Goal: Task Accomplishment & Management: Manage account settings

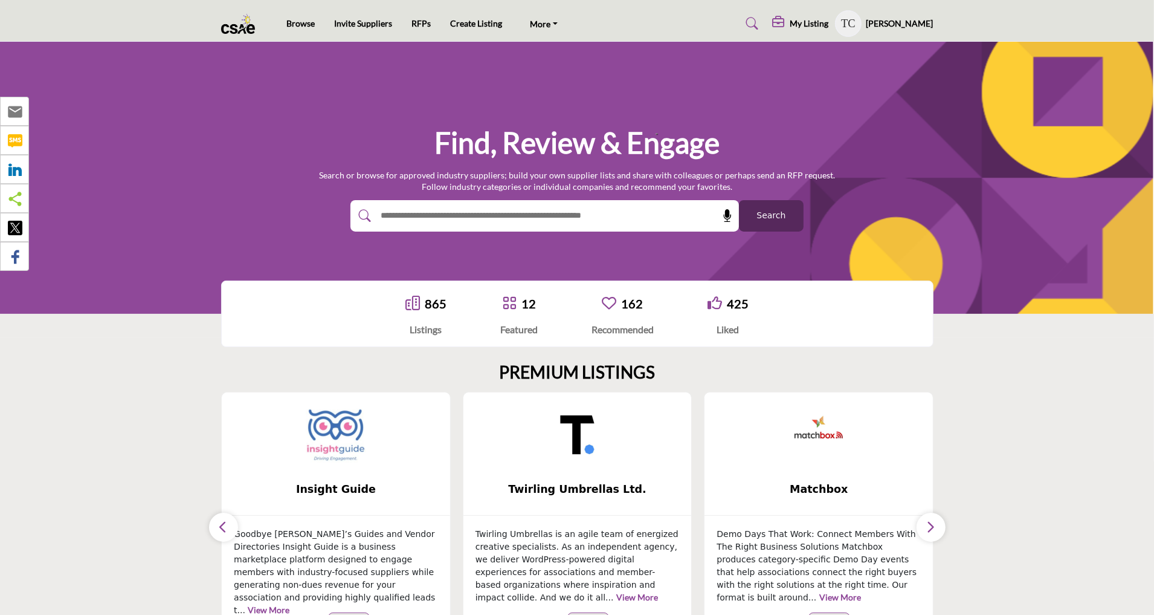
click at [337, 438] on img at bounding box center [336, 434] width 60 height 60
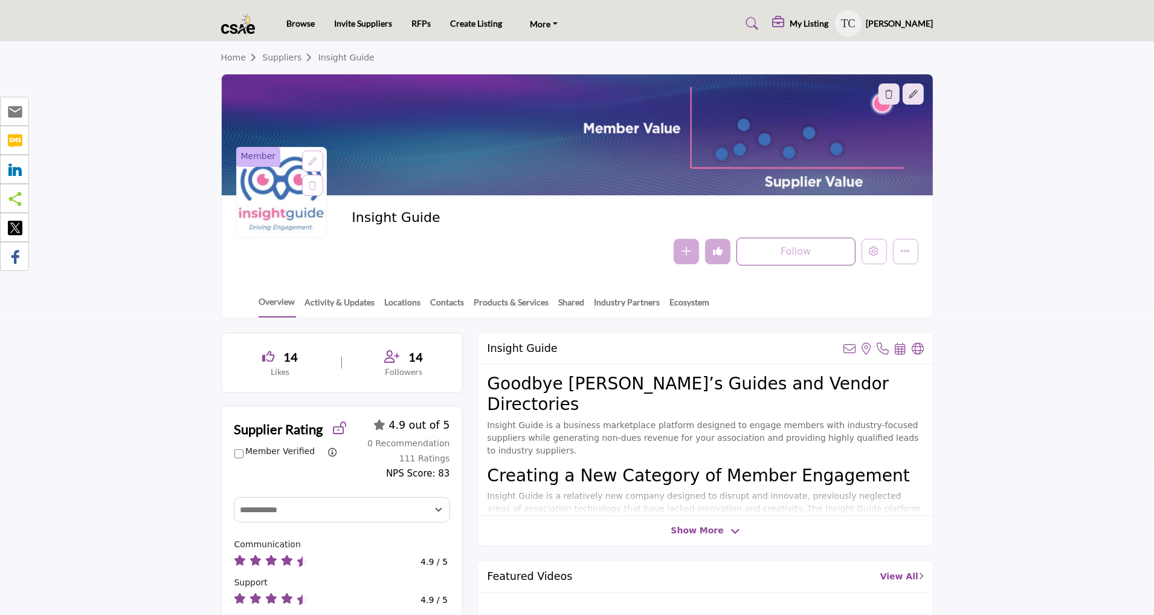
click at [280, 56] on link "Suppliers" at bounding box center [290, 58] width 56 height 10
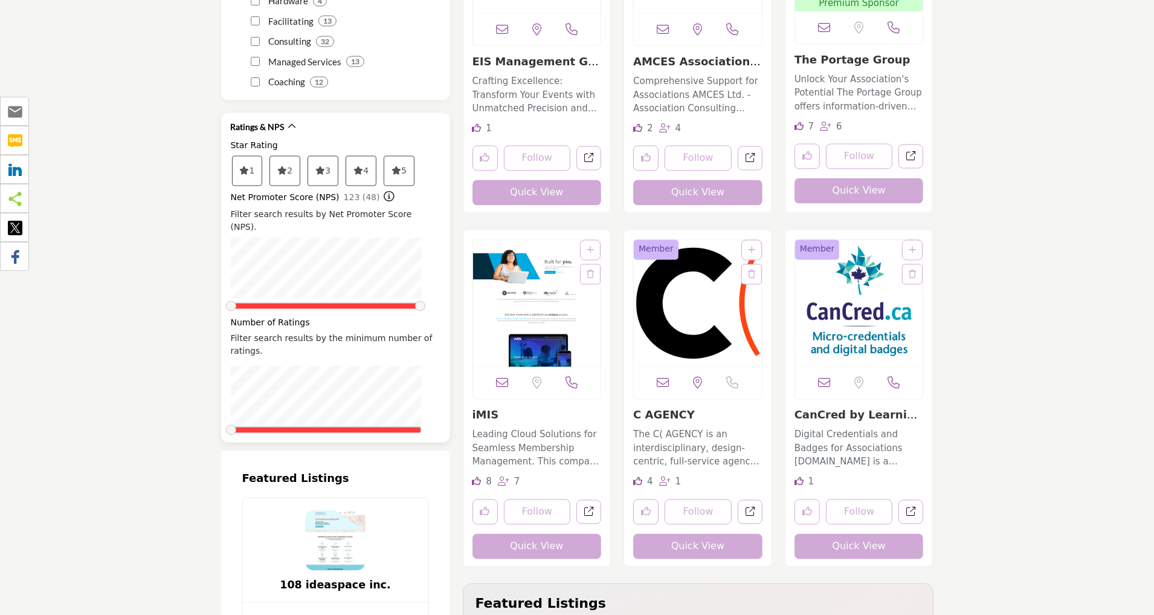
scroll to position [2178, 0]
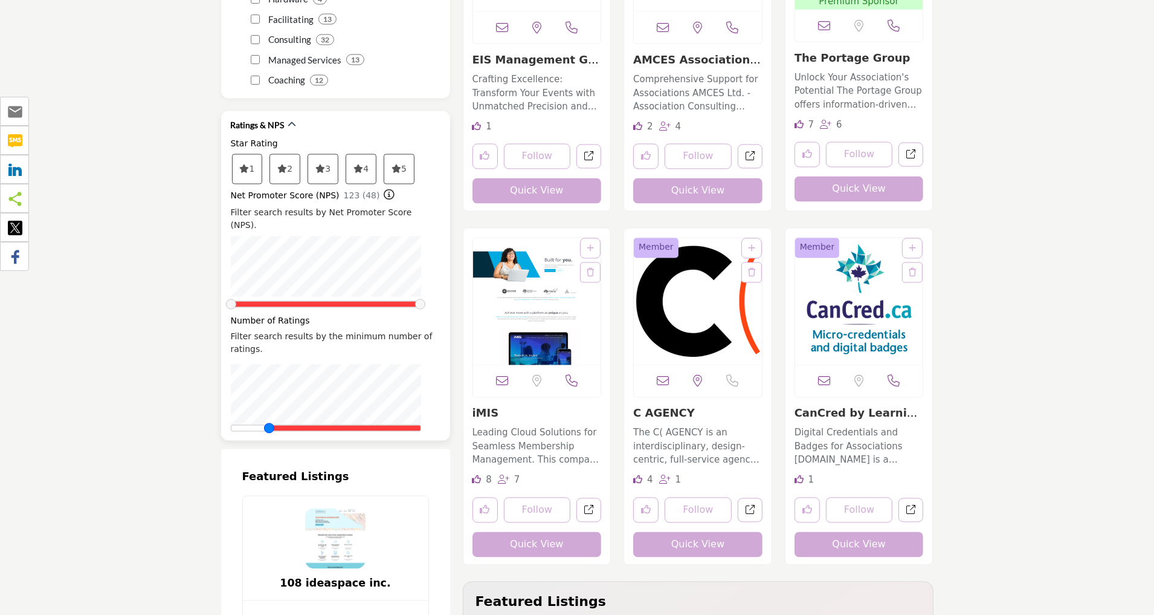
drag, startPoint x: 228, startPoint y: 393, endPoint x: 335, endPoint y: 395, distance: 107.0
click at [335, 425] on div at bounding box center [326, 428] width 190 height 7
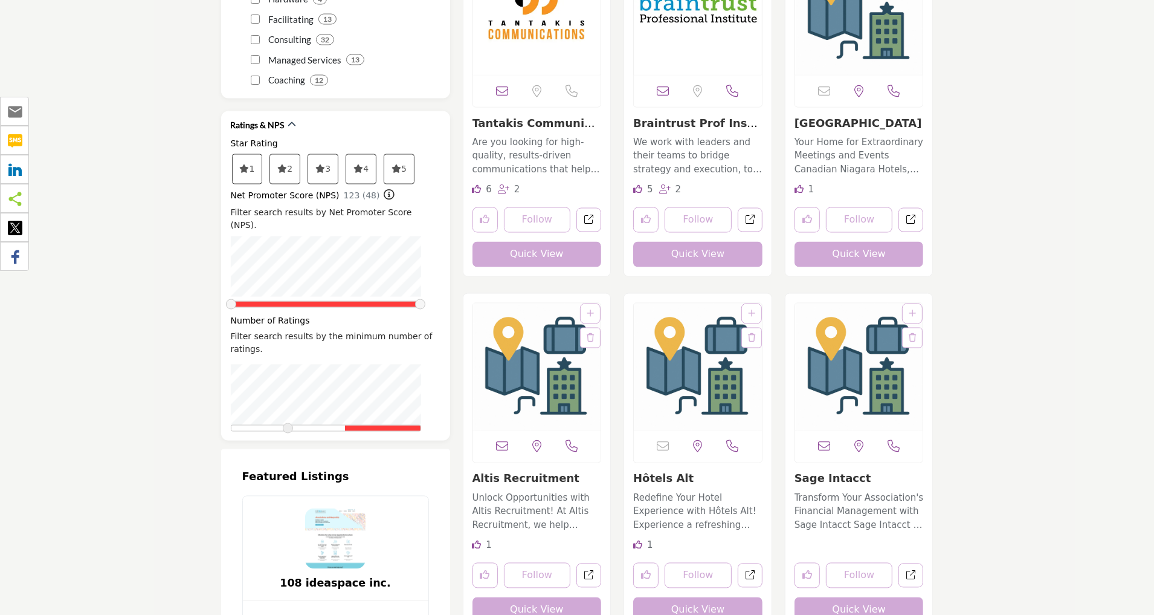
scroll to position [592, 0]
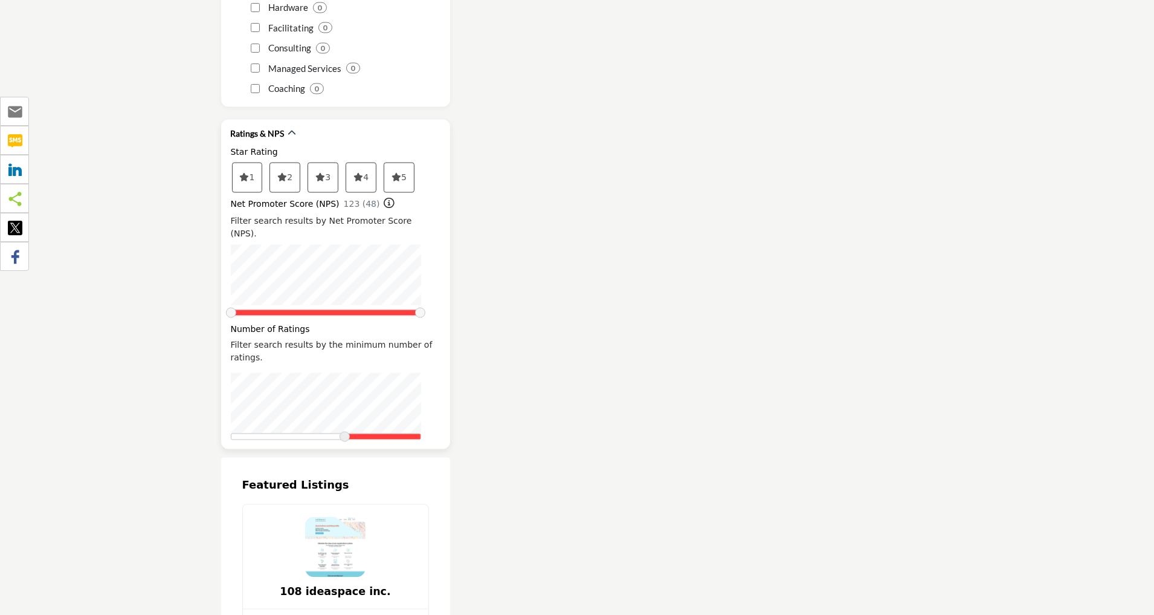
scroll to position [2168, 0]
drag, startPoint x: 345, startPoint y: 405, endPoint x: 211, endPoint y: 405, distance: 134.2
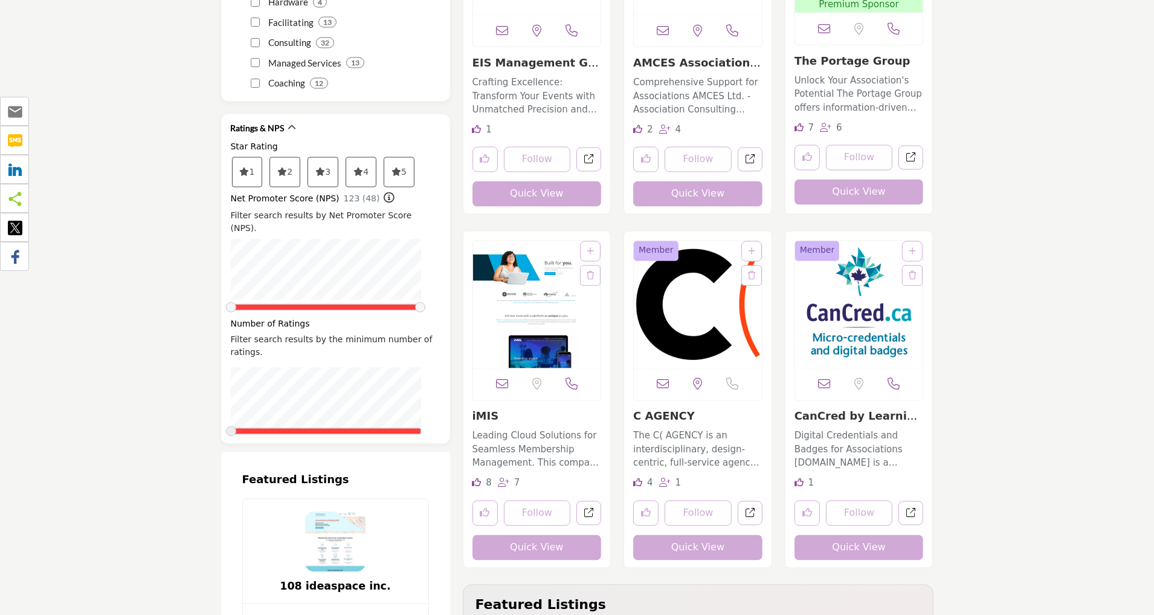
scroll to position [2242, 0]
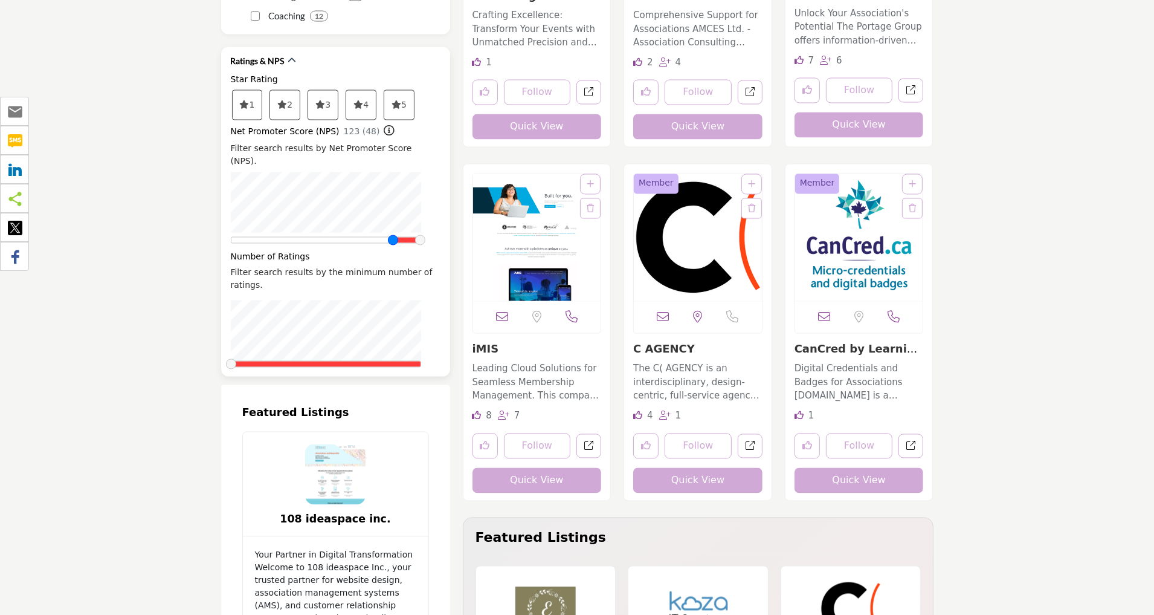
drag, startPoint x: 231, startPoint y: 207, endPoint x: 394, endPoint y: 207, distance: 163.2
click at [394, 235] on span at bounding box center [393, 240] width 10 height 10
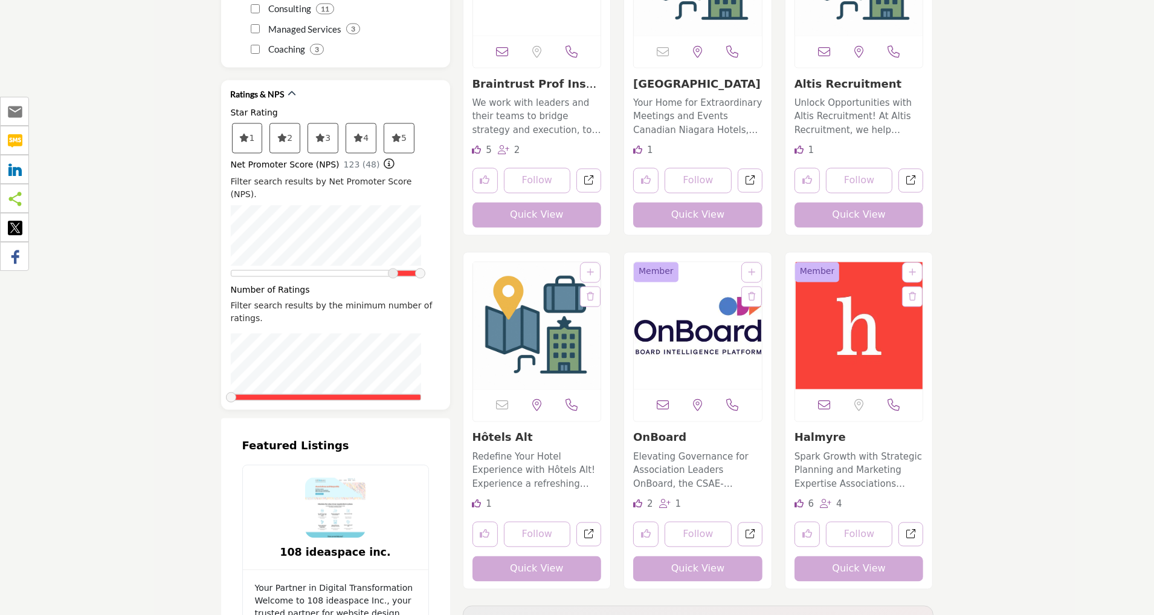
scroll to position [2103, 0]
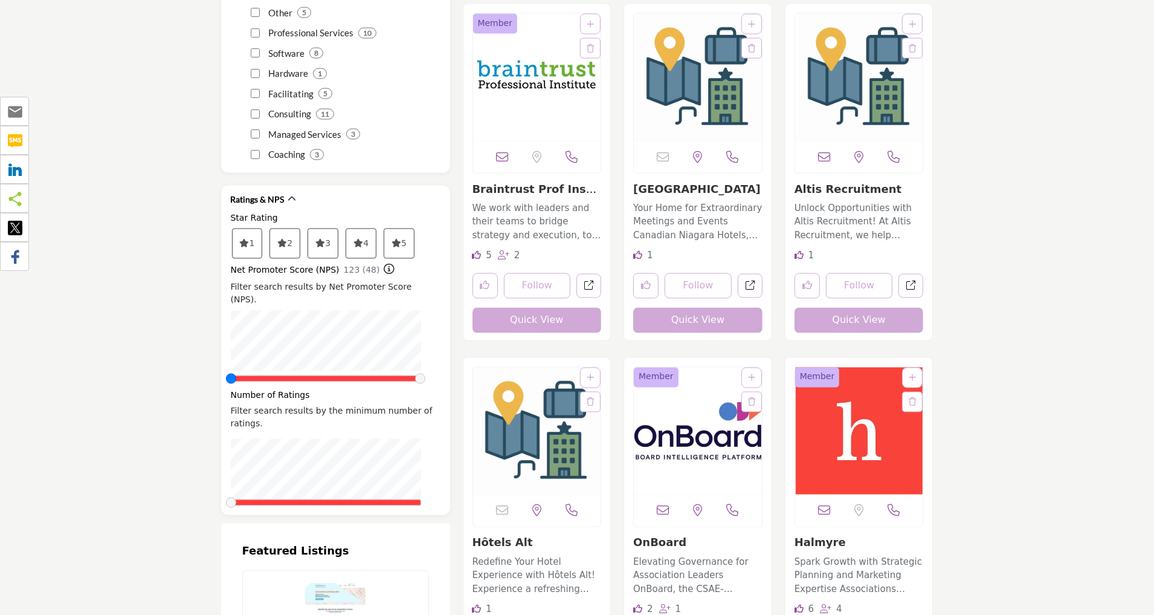
drag, startPoint x: 394, startPoint y: 345, endPoint x: 149, endPoint y: 345, distance: 244.8
click at [244, 239] on icon at bounding box center [245, 243] width 10 height 8
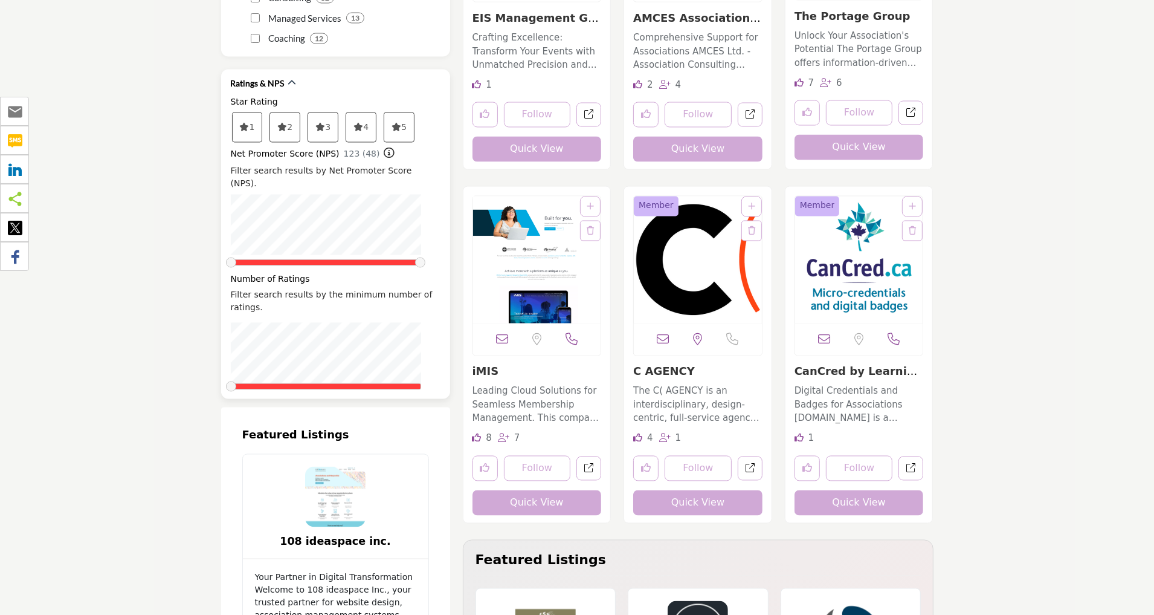
scroll to position [2238, 0]
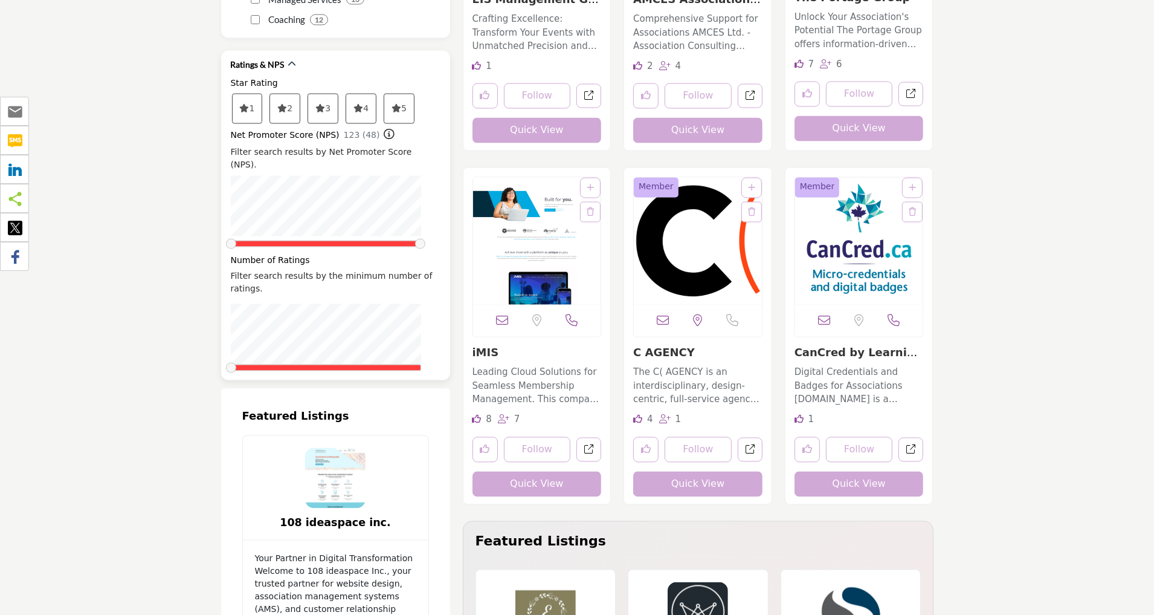
click at [262, 94] on span "4" at bounding box center [248, 108] width 30 height 29
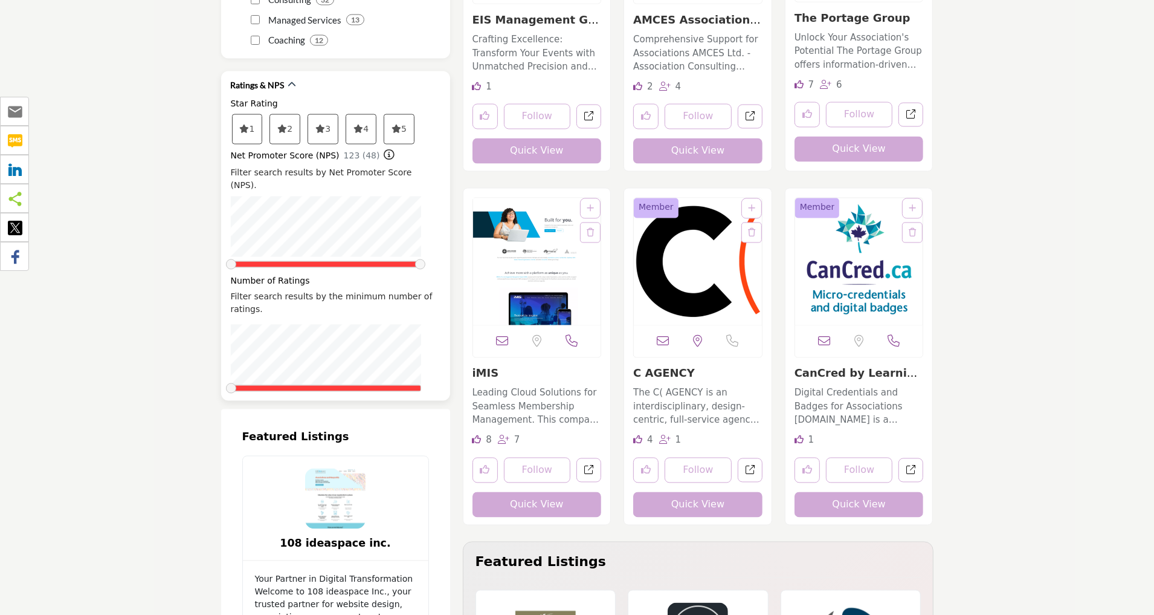
scroll to position [2210, 0]
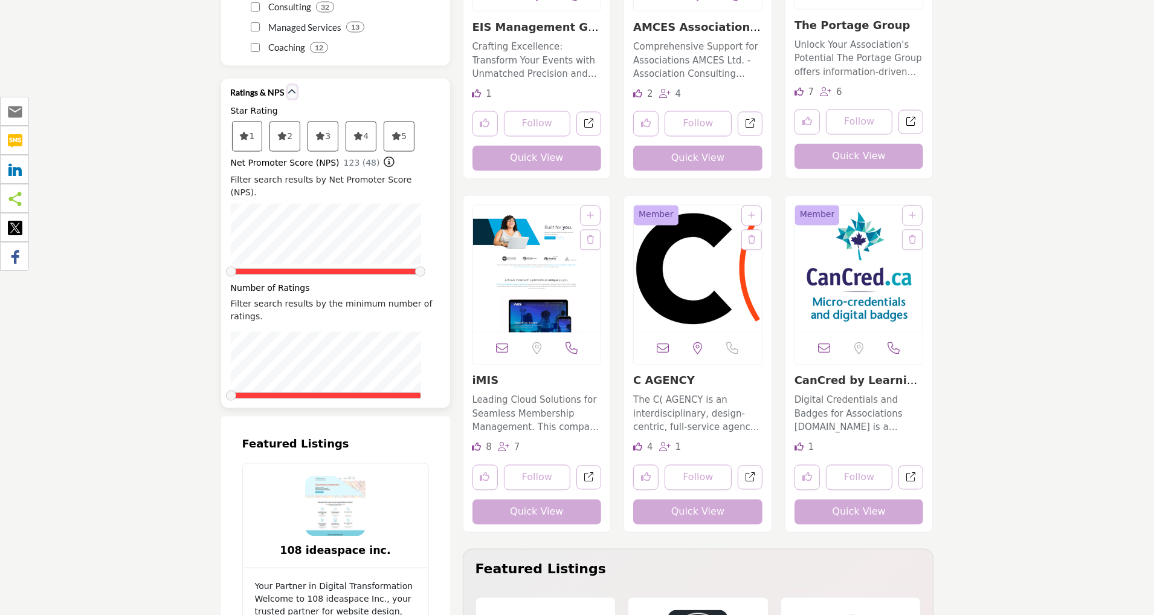
click at [288, 88] on icon "button" at bounding box center [292, 92] width 8 height 8
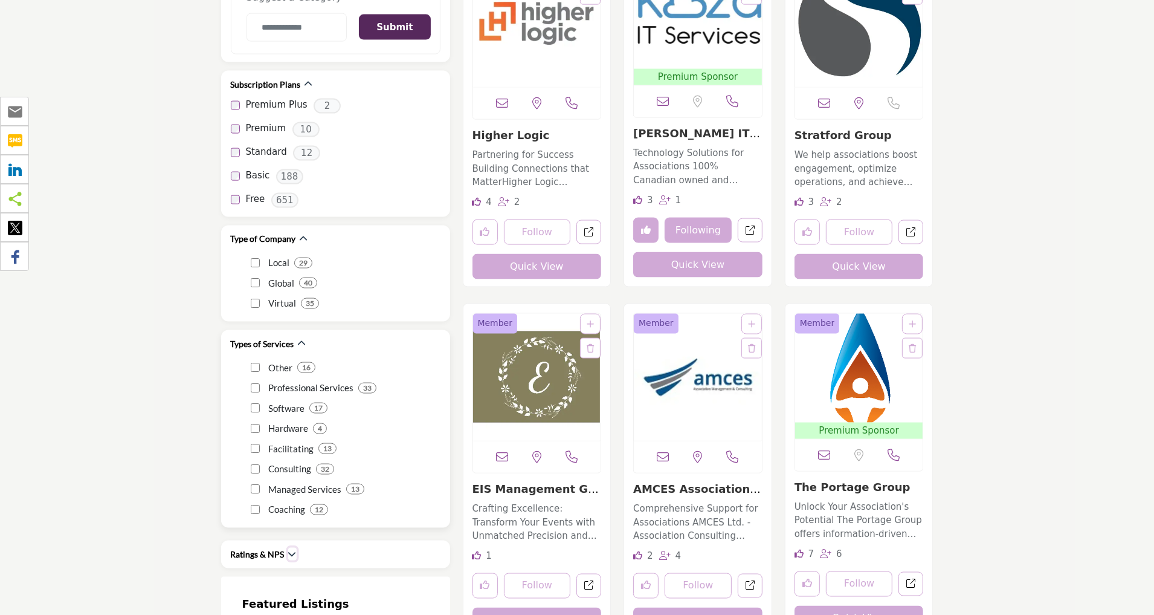
scroll to position [1819, 0]
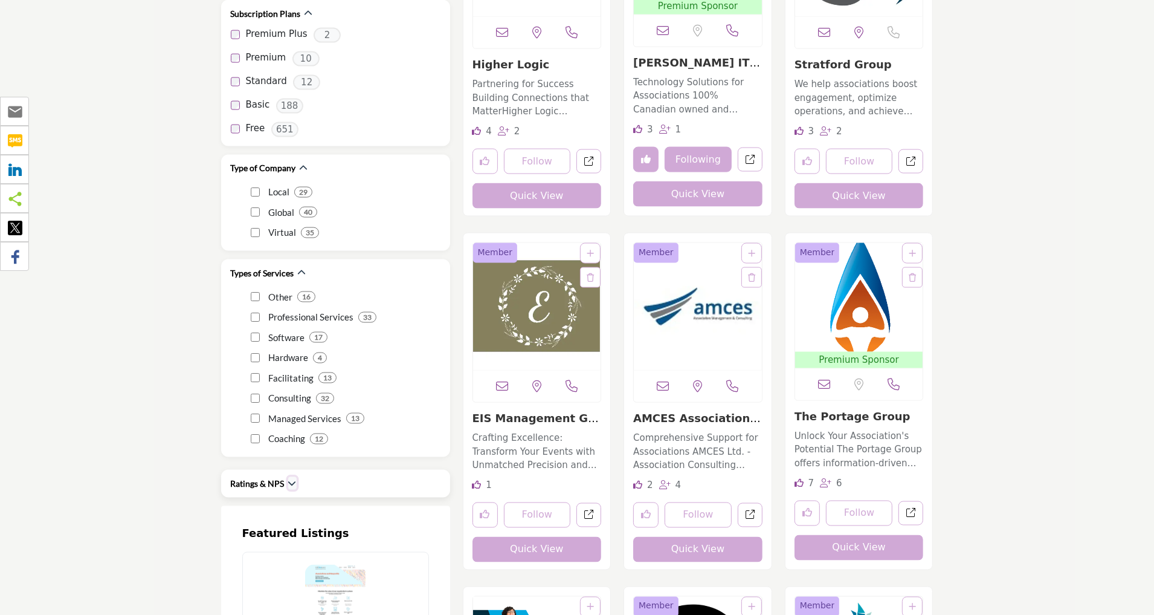
click at [294, 479] on icon "button" at bounding box center [292, 483] width 8 height 8
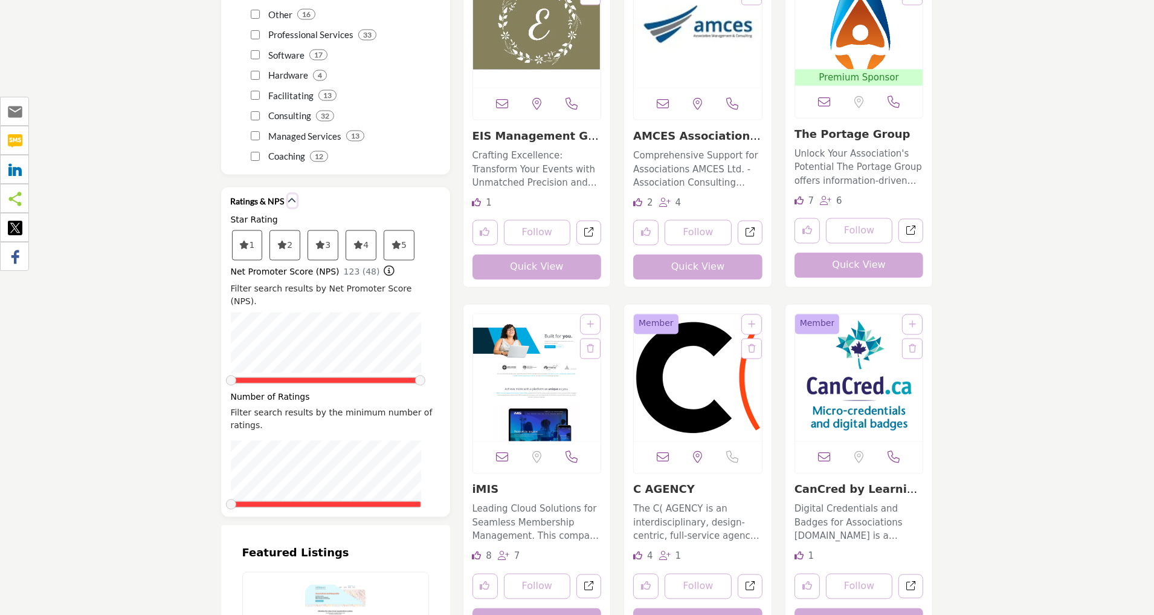
scroll to position [2143, 0]
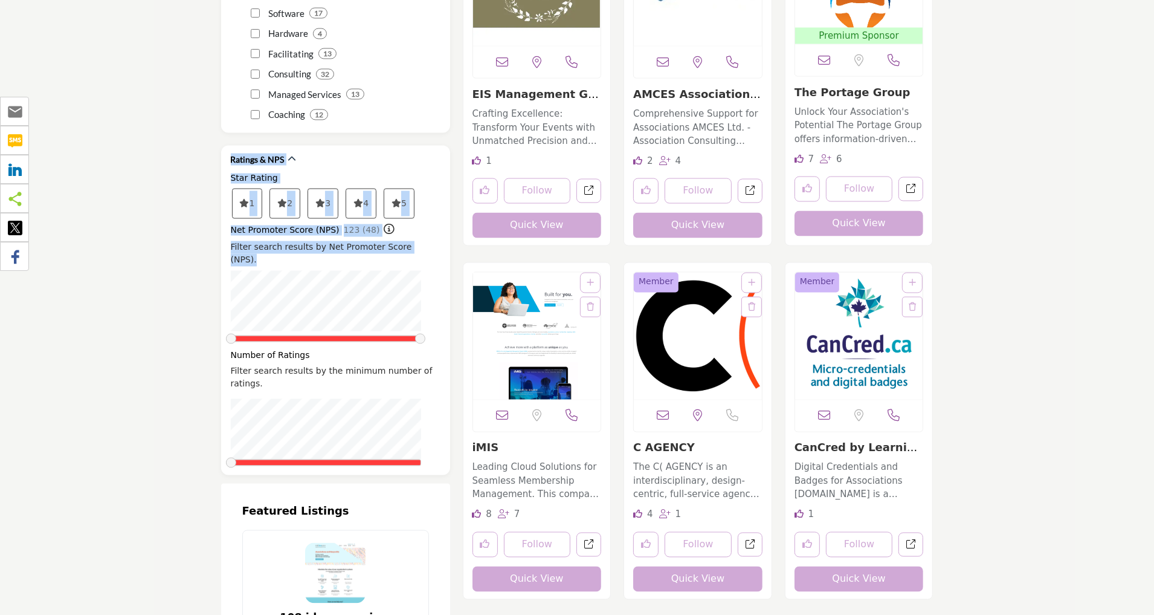
drag, startPoint x: 213, startPoint y: 119, endPoint x: 183, endPoint y: 236, distance: 120.6
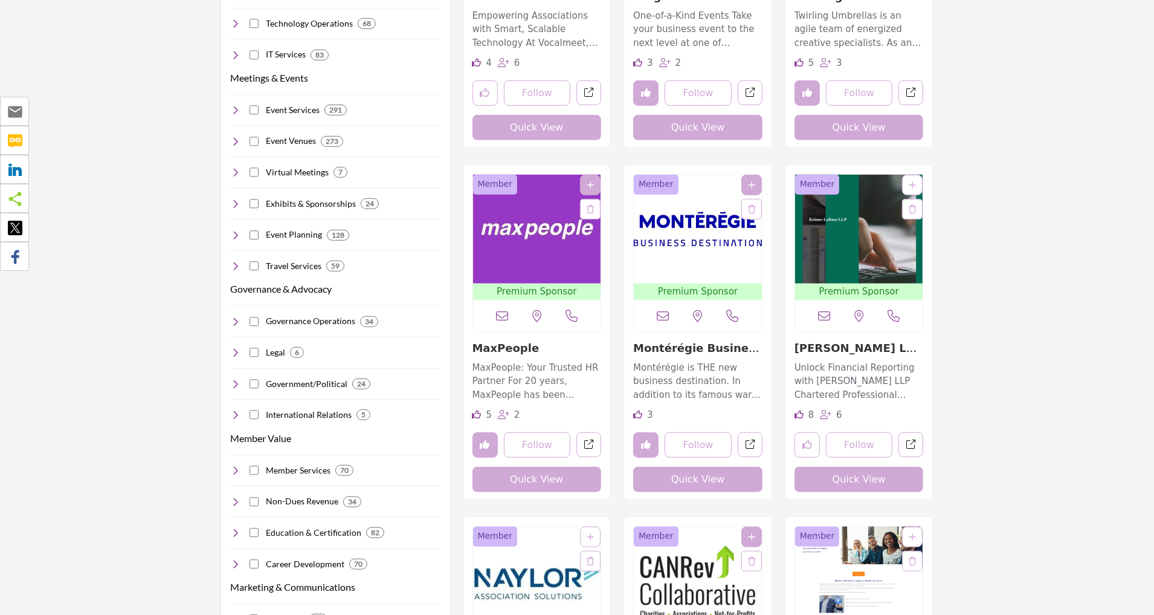
scroll to position [0, 0]
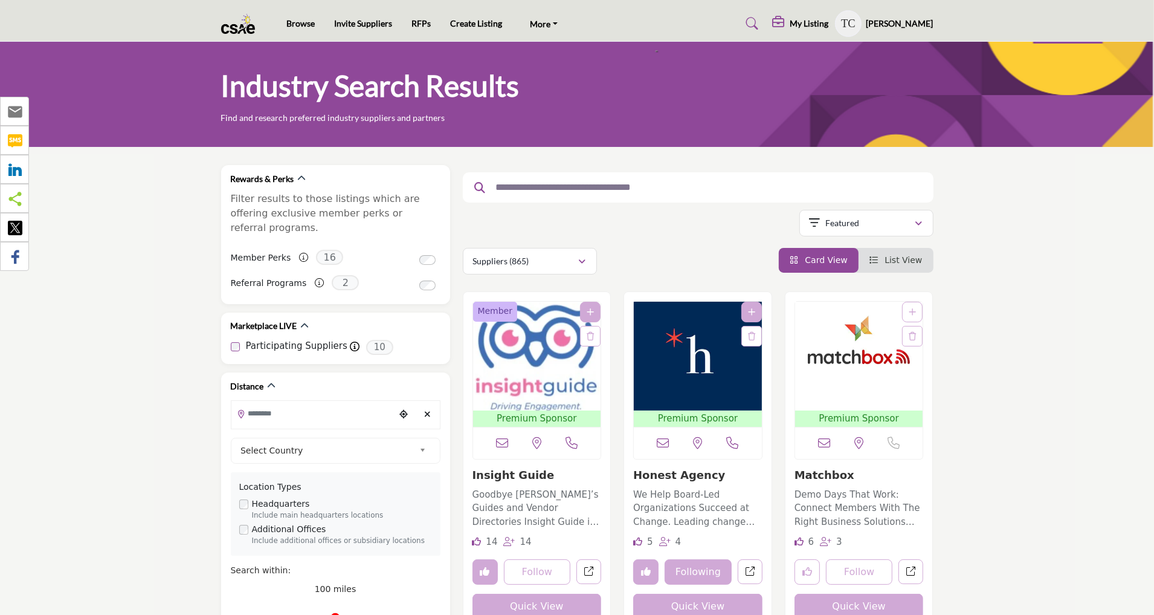
click at [817, 20] on h5 "My Listing" at bounding box center [810, 23] width 39 height 11
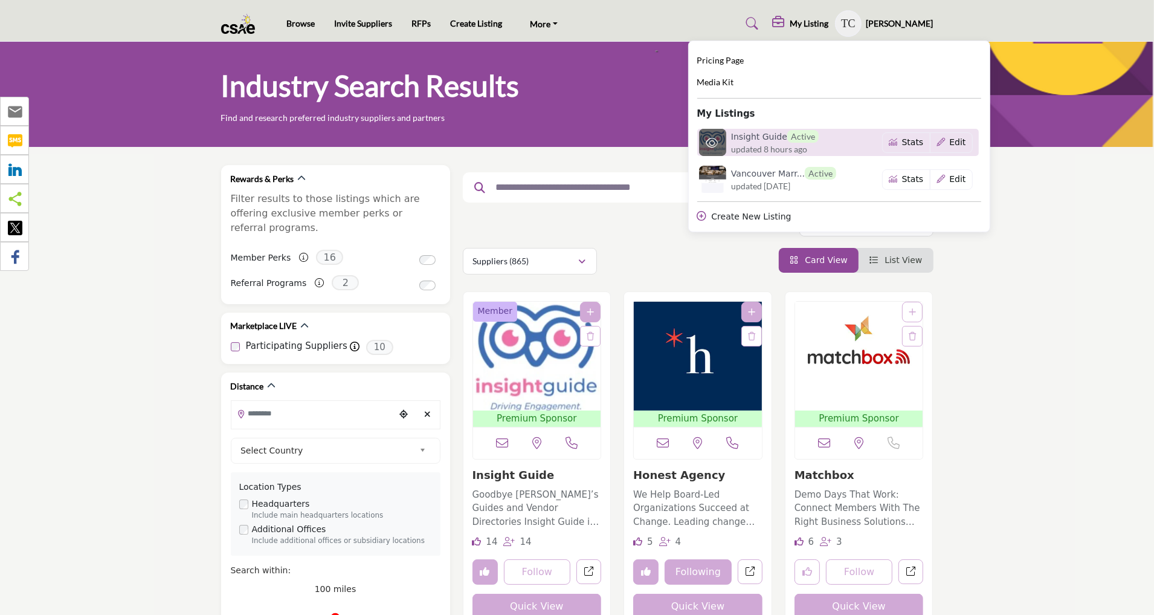
click at [753, 143] on span "updated 8 hours ago" at bounding box center [769, 149] width 76 height 13
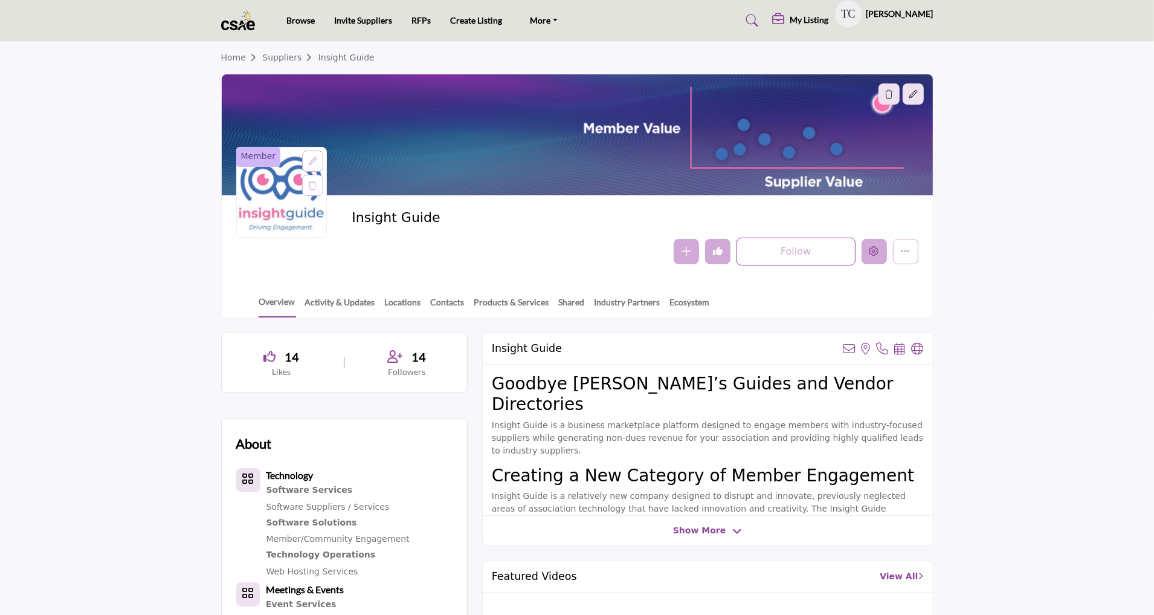
click at [0, 0] on div at bounding box center [0, 0] width 0 height 0
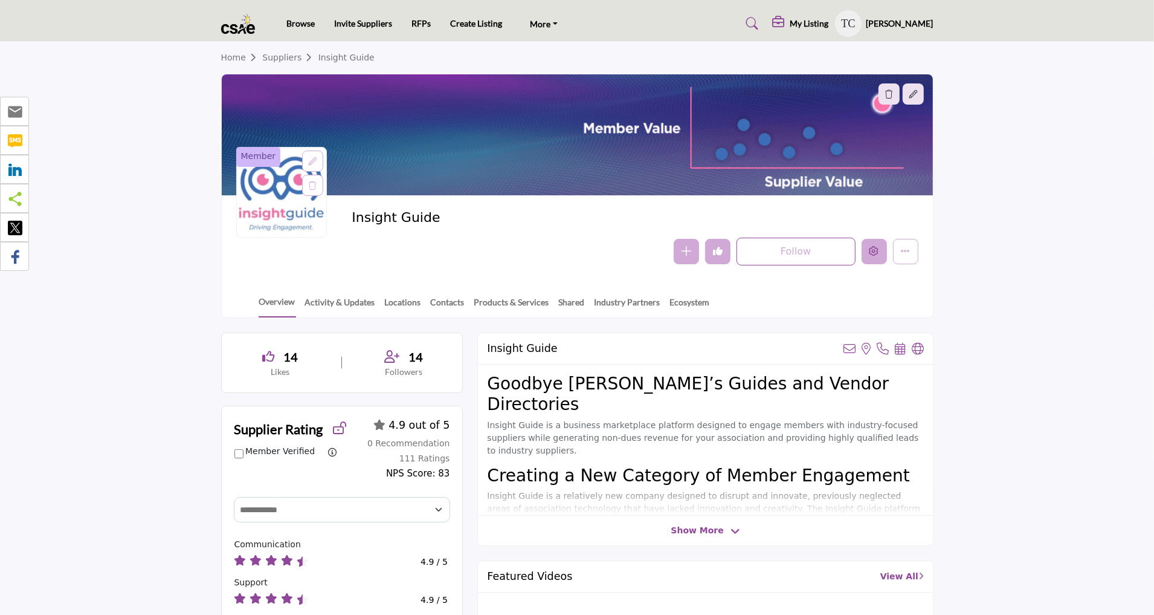
click at [878, 256] on button "Edit company" at bounding box center [874, 251] width 25 height 25
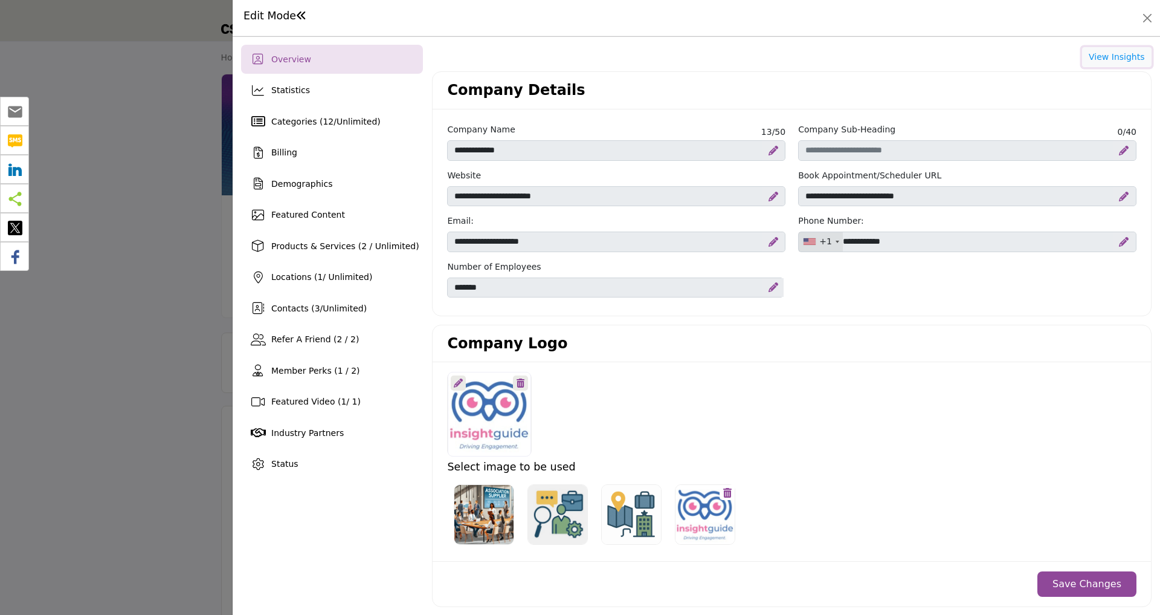
click at [1118, 57] on button "View Insights" at bounding box center [1117, 57] width 70 height 21
click at [334, 212] on span "Featured Content" at bounding box center [308, 215] width 74 height 10
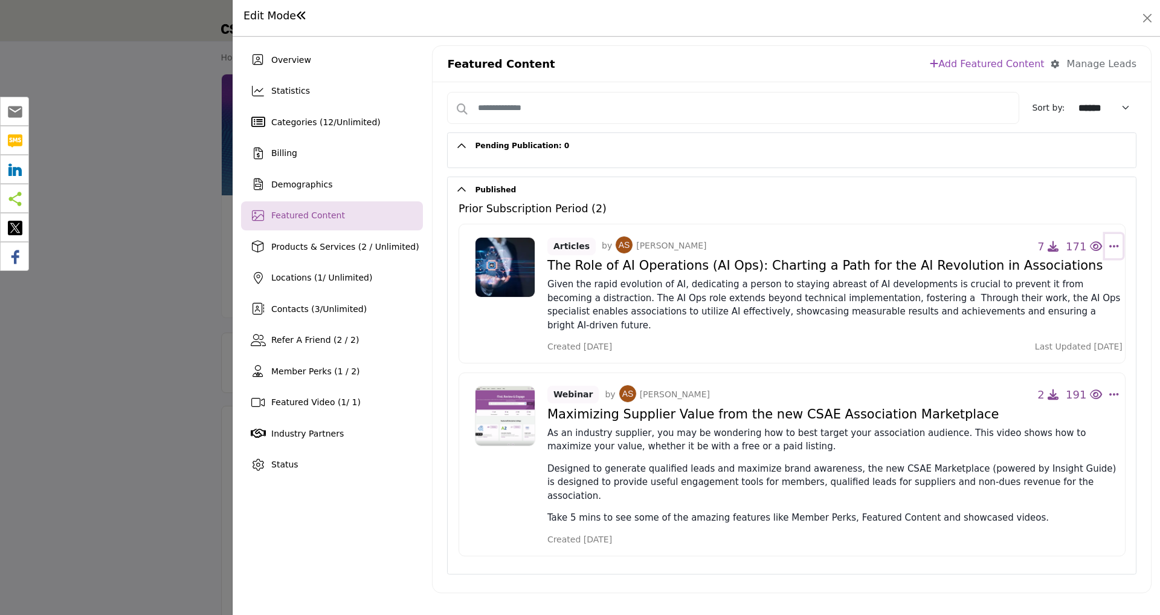
click at [1115, 241] on icon "Select Dropdown Options" at bounding box center [1115, 246] width 10 height 11
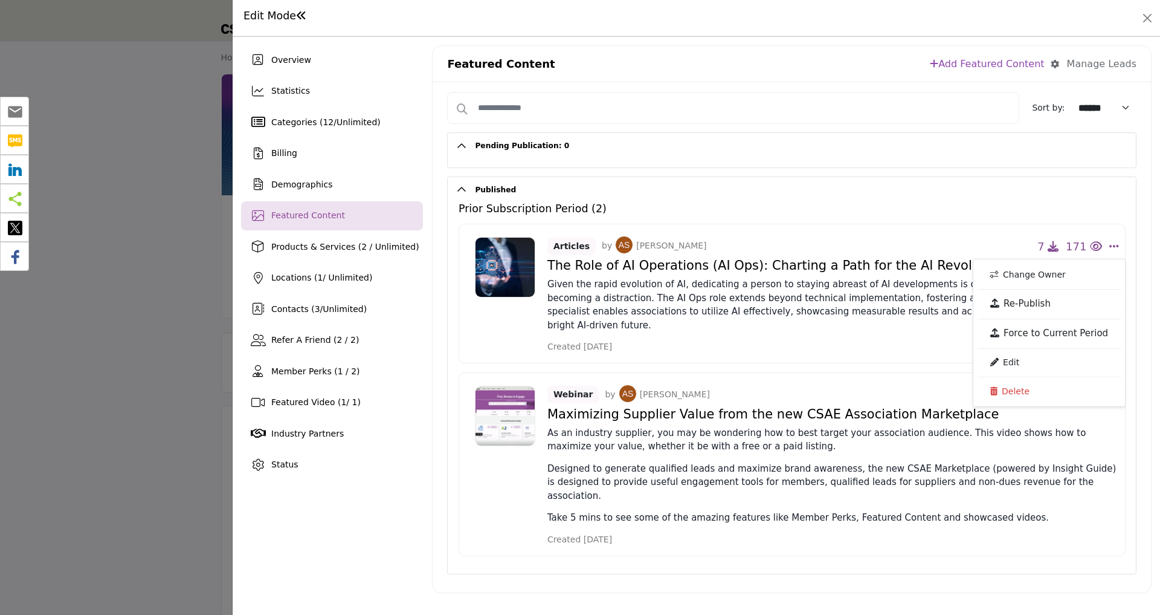
click at [1047, 183] on button "Published" at bounding box center [802, 190] width 670 height 26
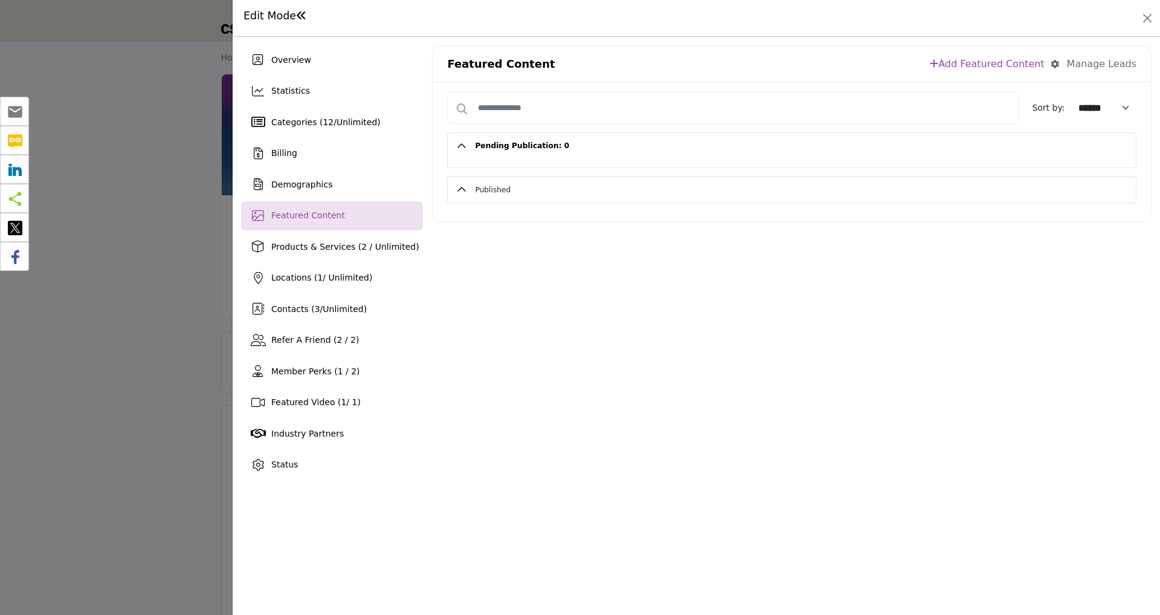
click at [1106, 66] on div "Manage Leads" at bounding box center [1102, 64] width 70 height 15
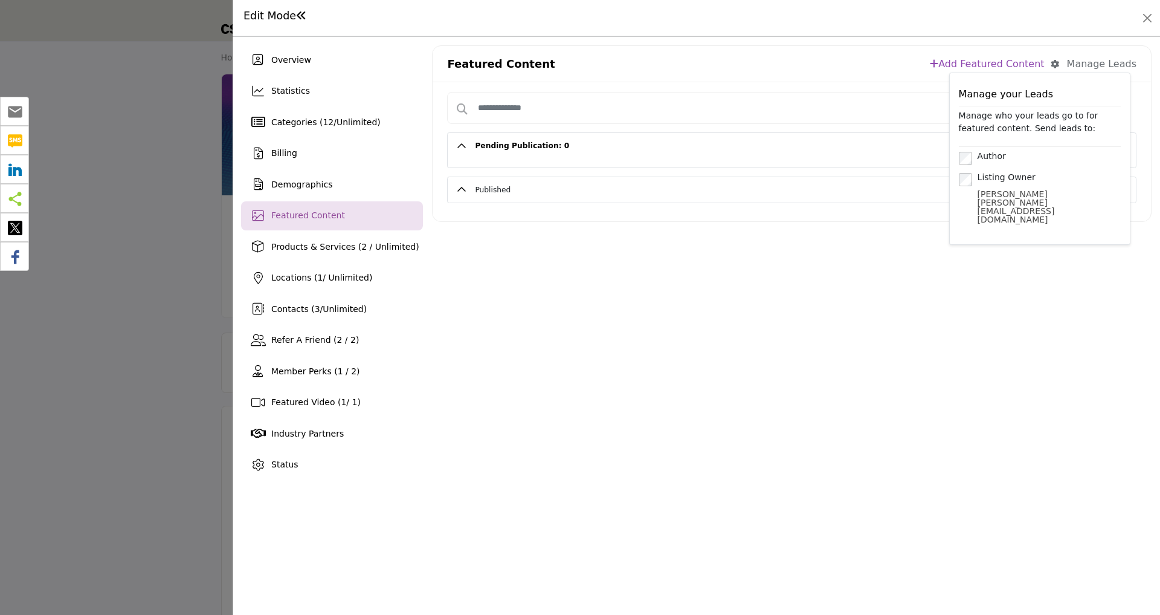
click at [1059, 61] on icon "button" at bounding box center [1055, 64] width 8 height 8
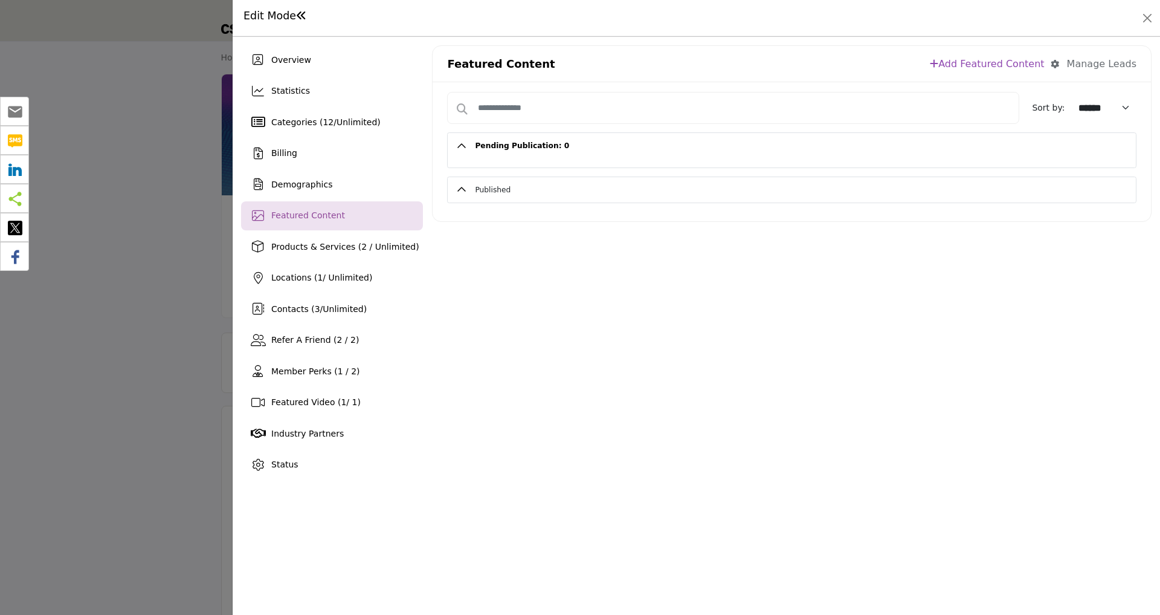
click at [1059, 61] on icon "button" at bounding box center [1055, 64] width 8 height 8
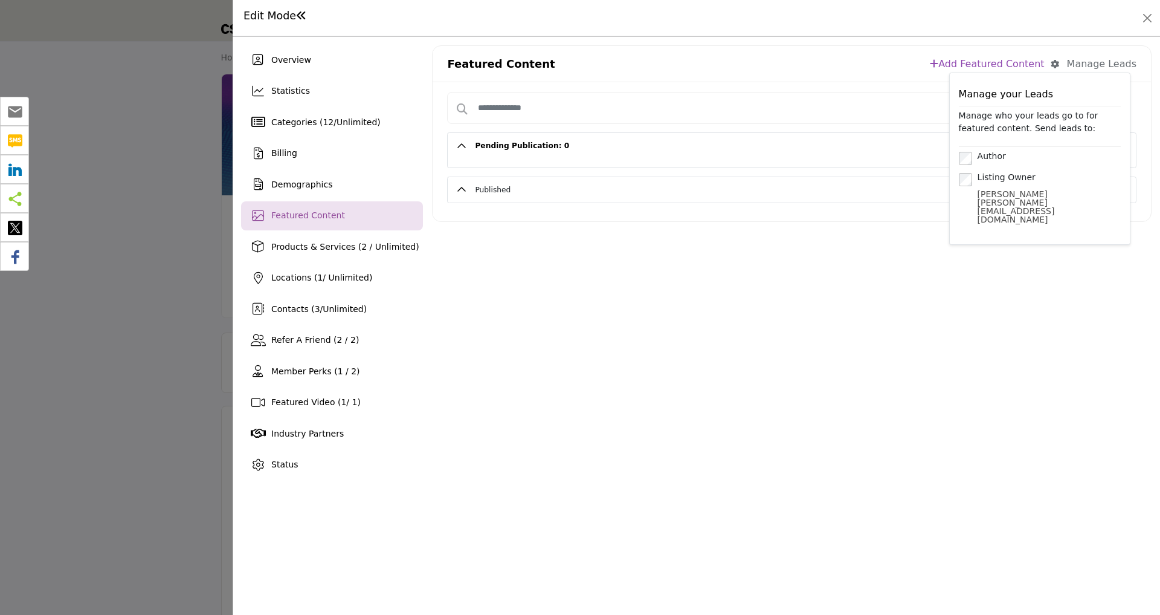
click at [458, 144] on h2 "Pending Publication: 0" at bounding box center [792, 146] width 688 height 26
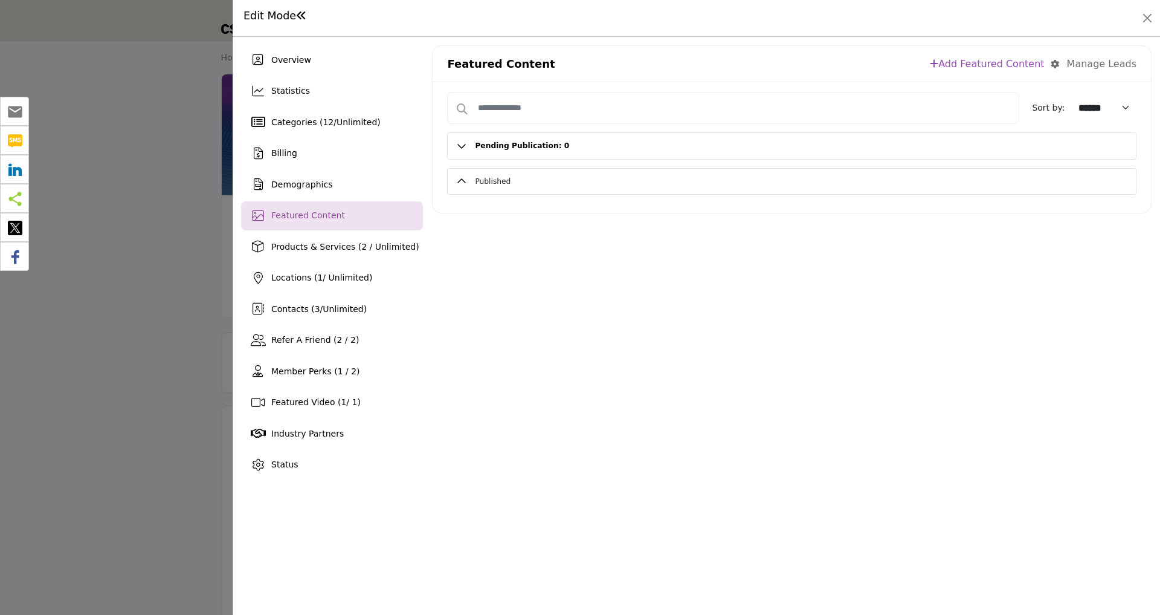
click at [459, 144] on h2 "Pending Publication: 0" at bounding box center [792, 146] width 688 height 26
click at [467, 194] on button "Published" at bounding box center [802, 190] width 670 height 26
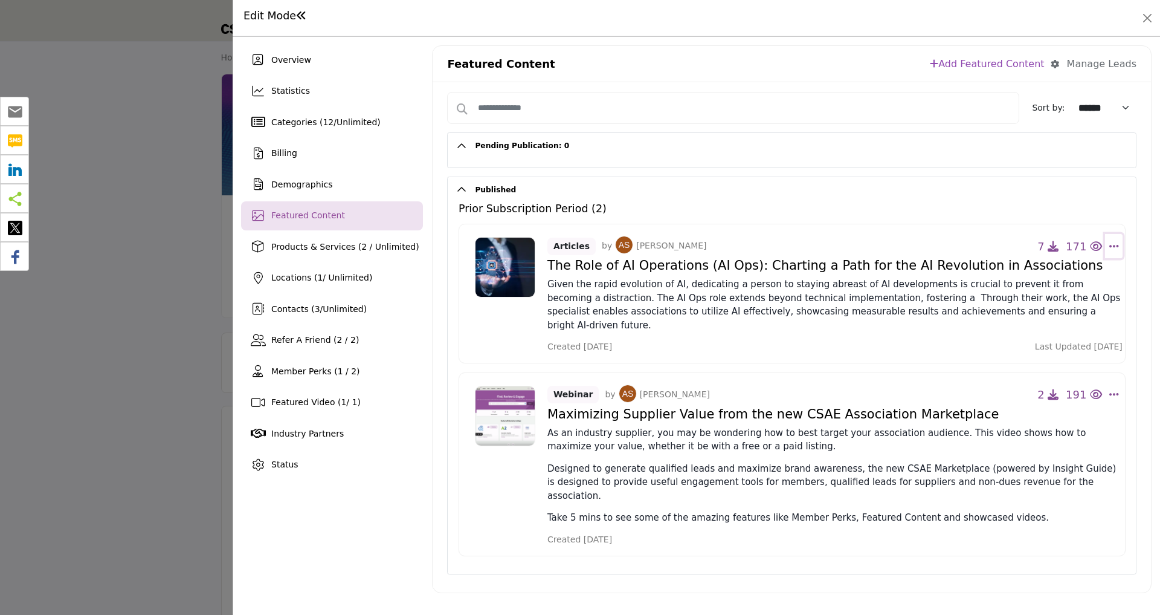
click at [1116, 245] on icon "Select Dropdown Options" at bounding box center [1115, 246] width 10 height 11
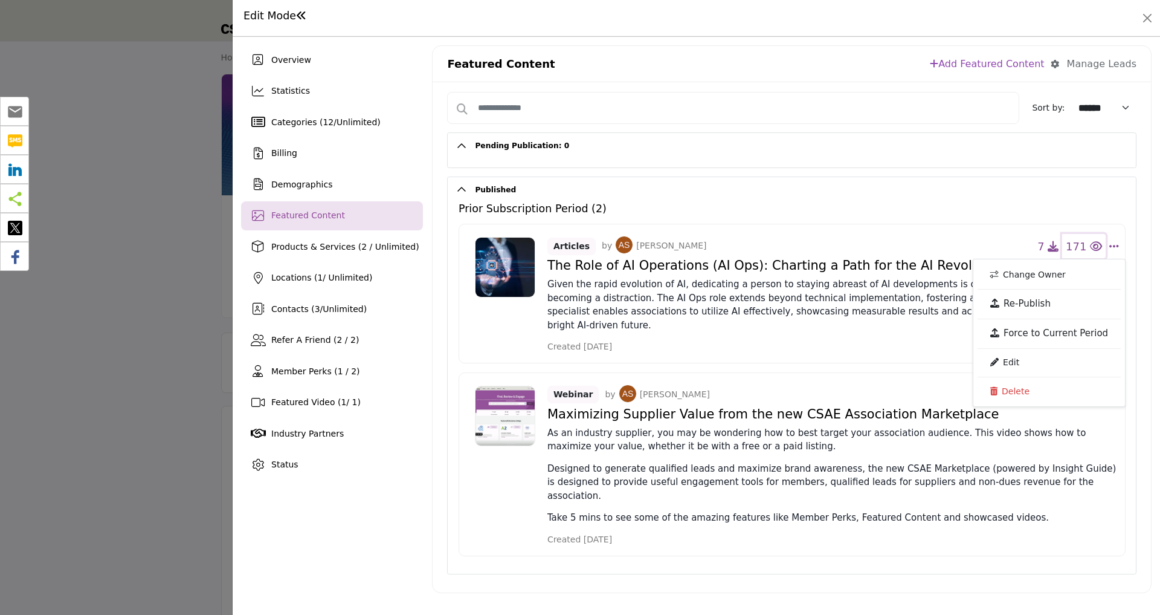
click at [1087, 245] on span "171" at bounding box center [1076, 246] width 21 height 13
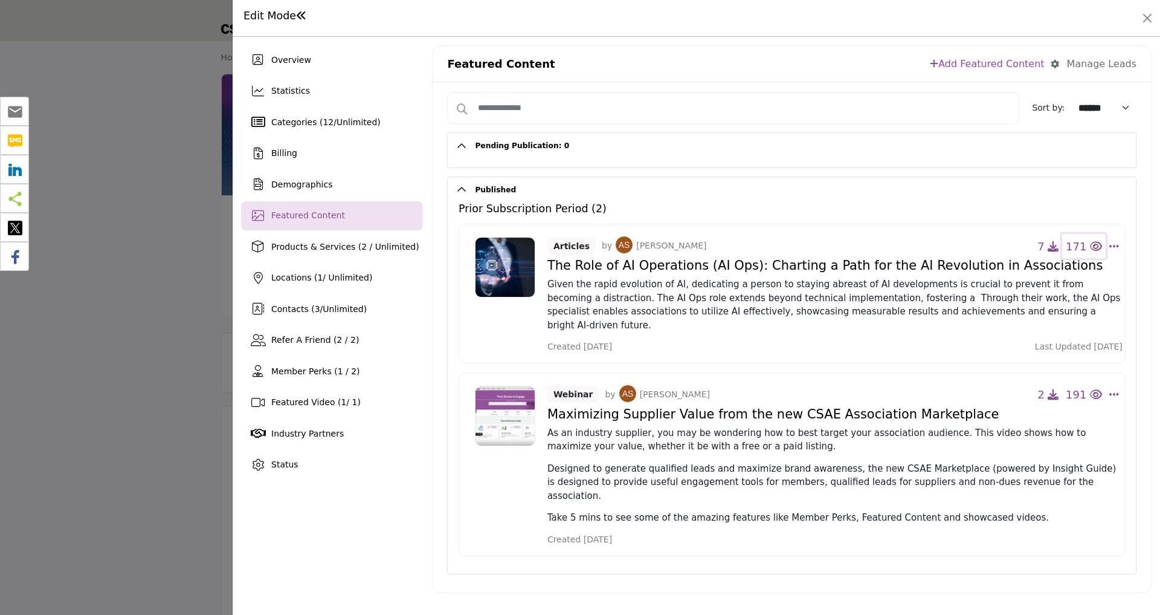
click at [1087, 245] on span "171" at bounding box center [1076, 246] width 21 height 13
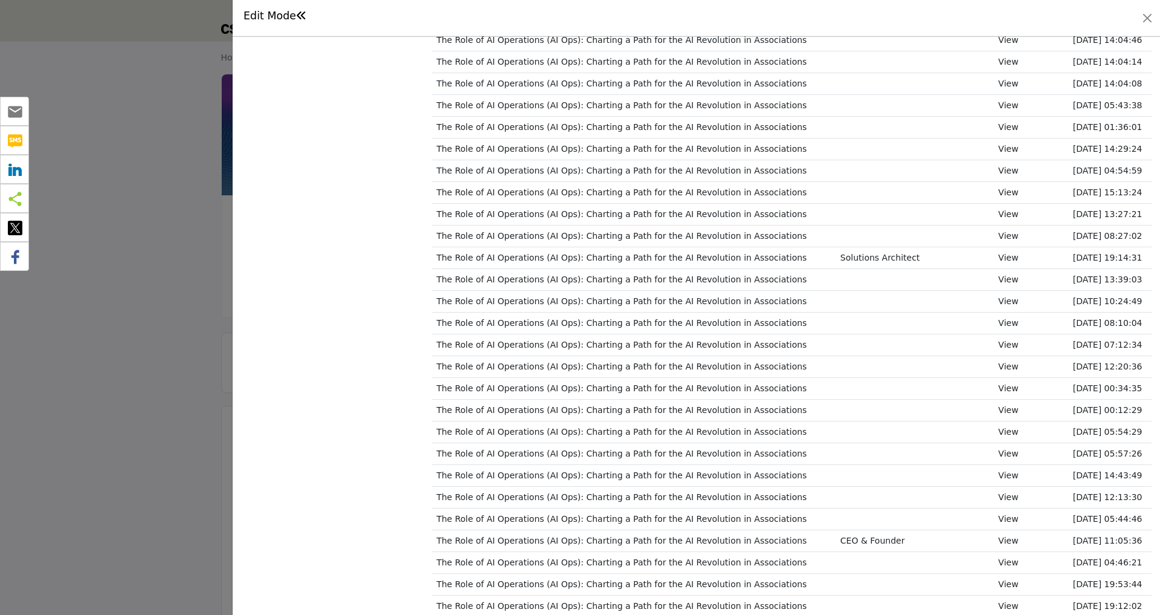
scroll to position [608, 0]
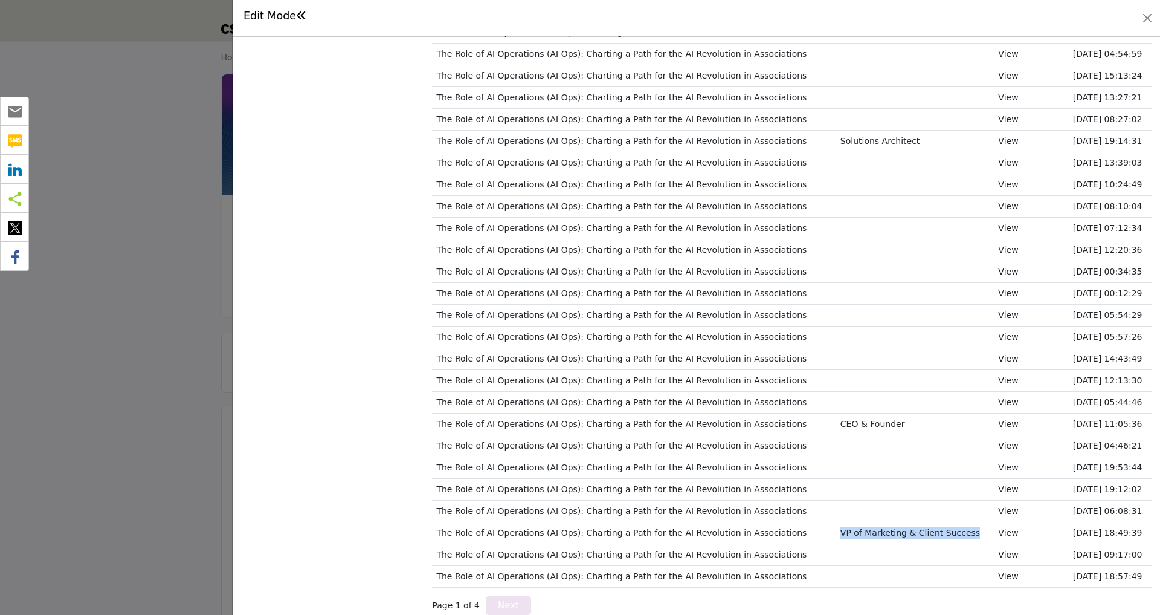
drag, startPoint x: 820, startPoint y: 522, endPoint x: 966, endPoint y: 523, distance: 146.3
click at [966, 523] on td "VP of Marketing & Client Success" at bounding box center [915, 533] width 158 height 22
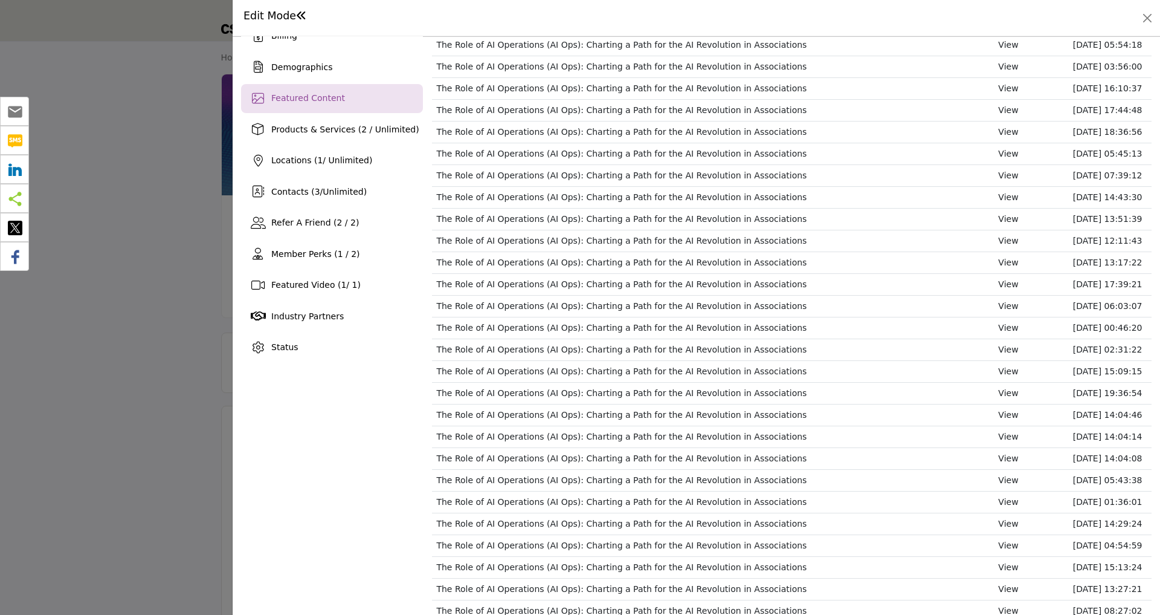
scroll to position [0, 0]
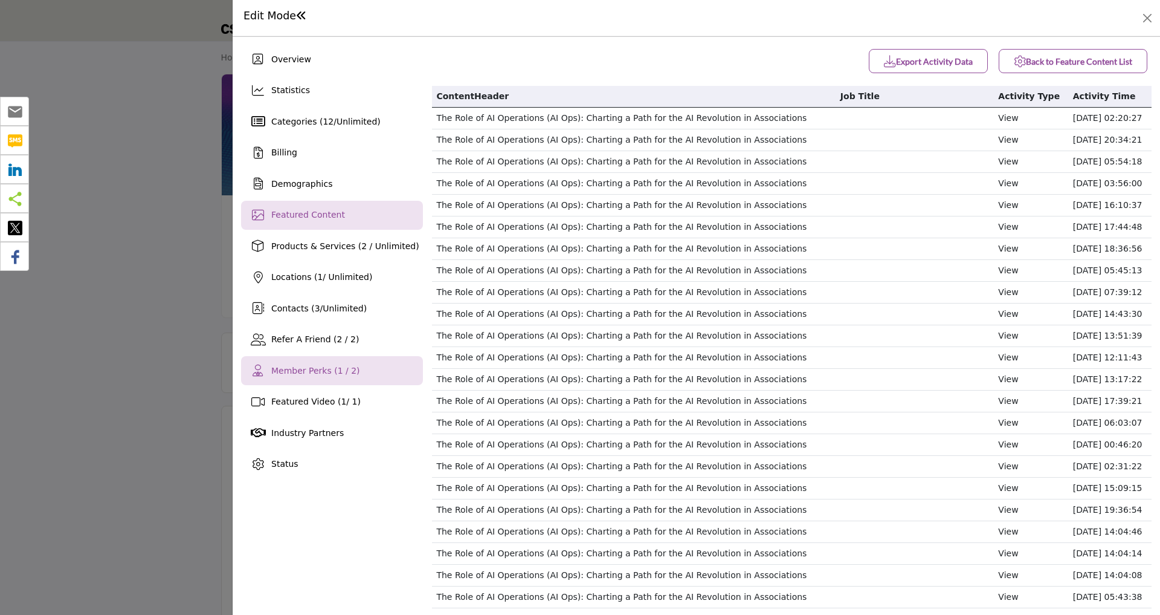
click at [340, 370] on span "Member Perks (1 / 2)" at bounding box center [315, 371] width 89 height 10
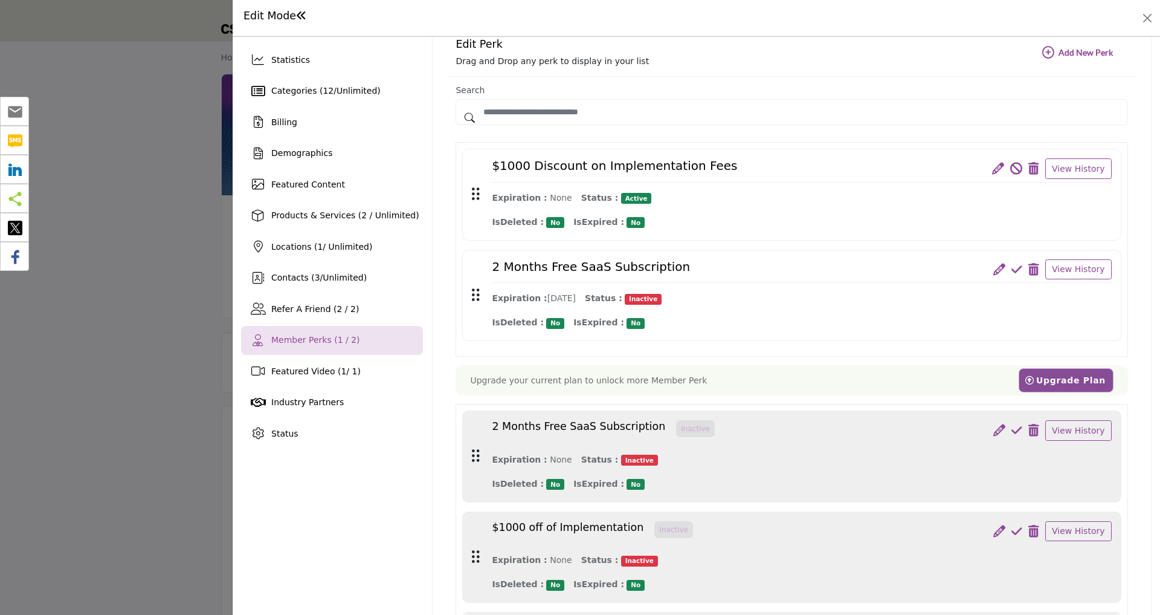
scroll to position [31, 0]
click at [1061, 166] on button "View History" at bounding box center [1079, 168] width 66 height 21
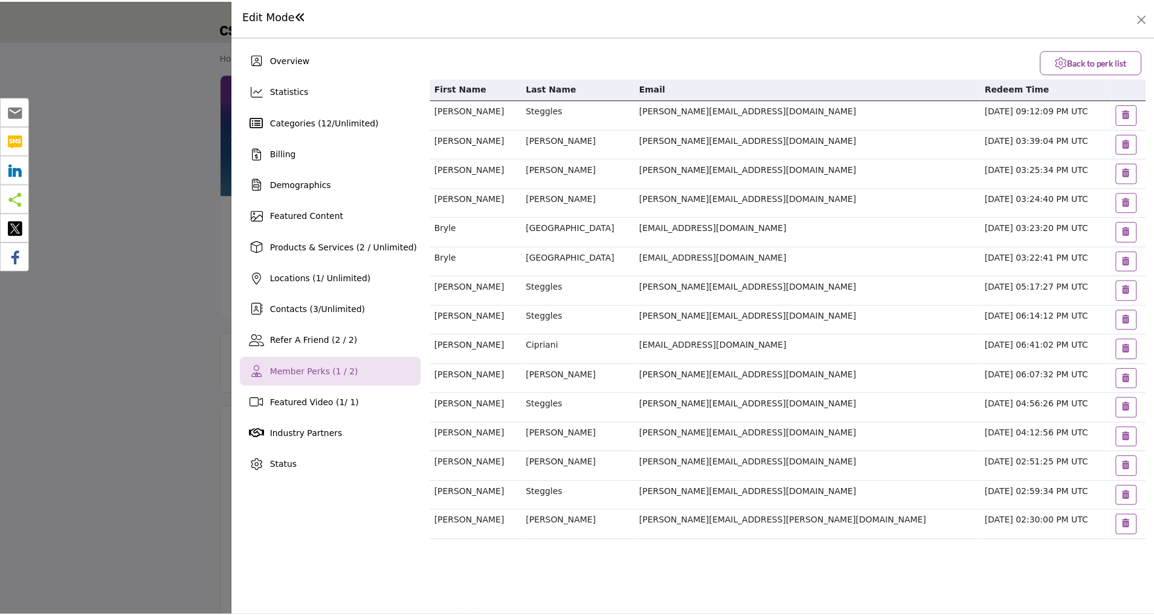
scroll to position [0, 0]
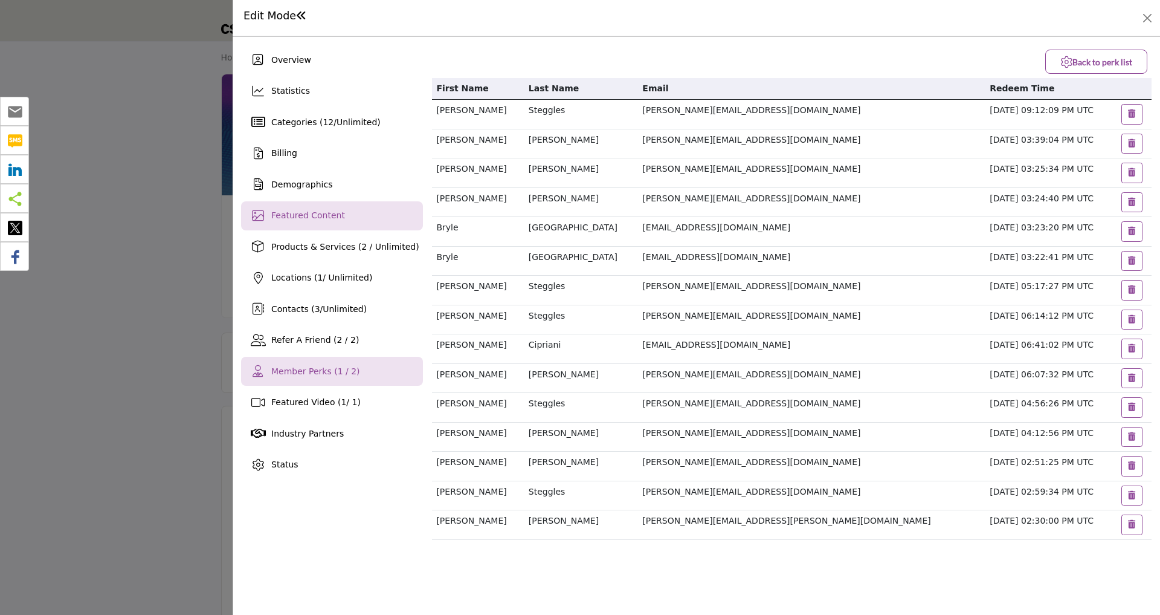
click at [320, 219] on span "Featured Content" at bounding box center [308, 215] width 74 height 10
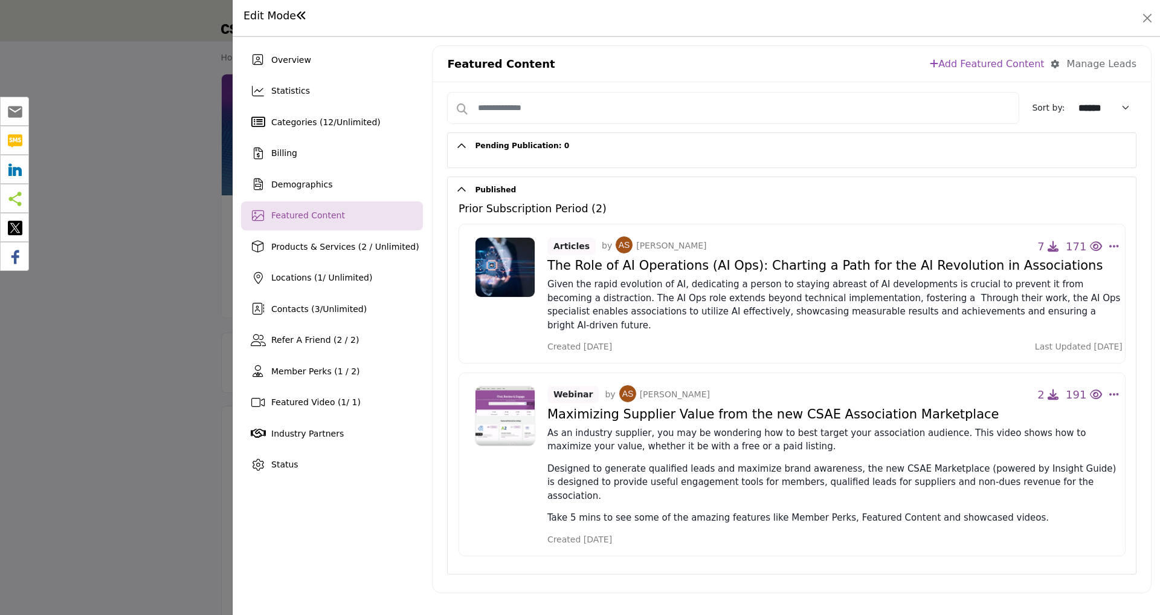
click at [1090, 59] on div "Manage Leads" at bounding box center [1102, 64] width 70 height 15
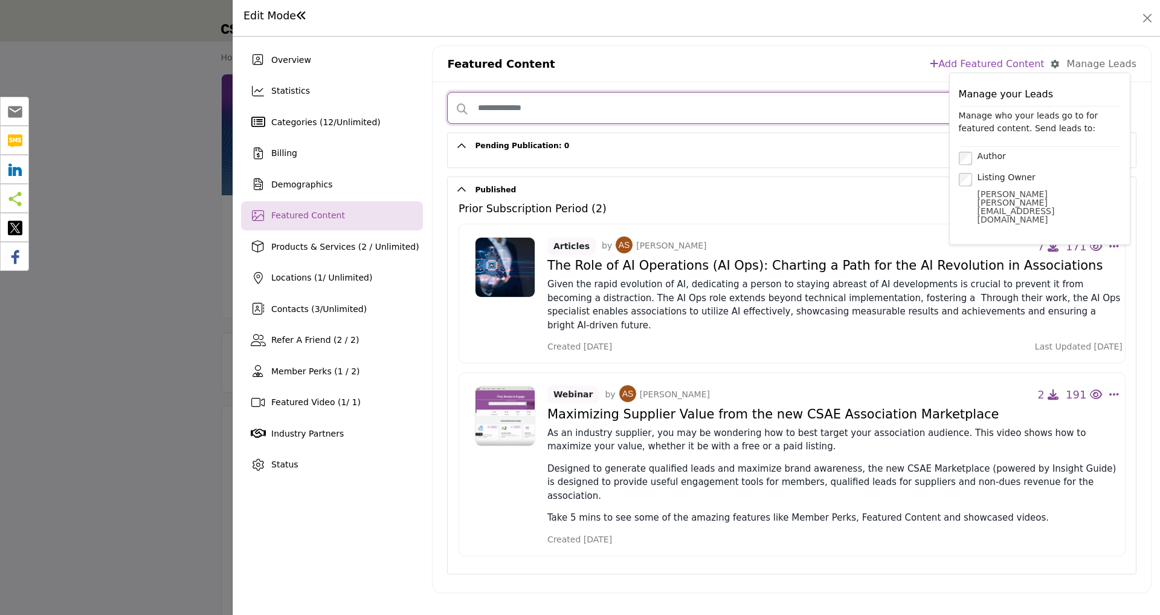
click at [851, 106] on input "Search Content" at bounding box center [733, 108] width 572 height 32
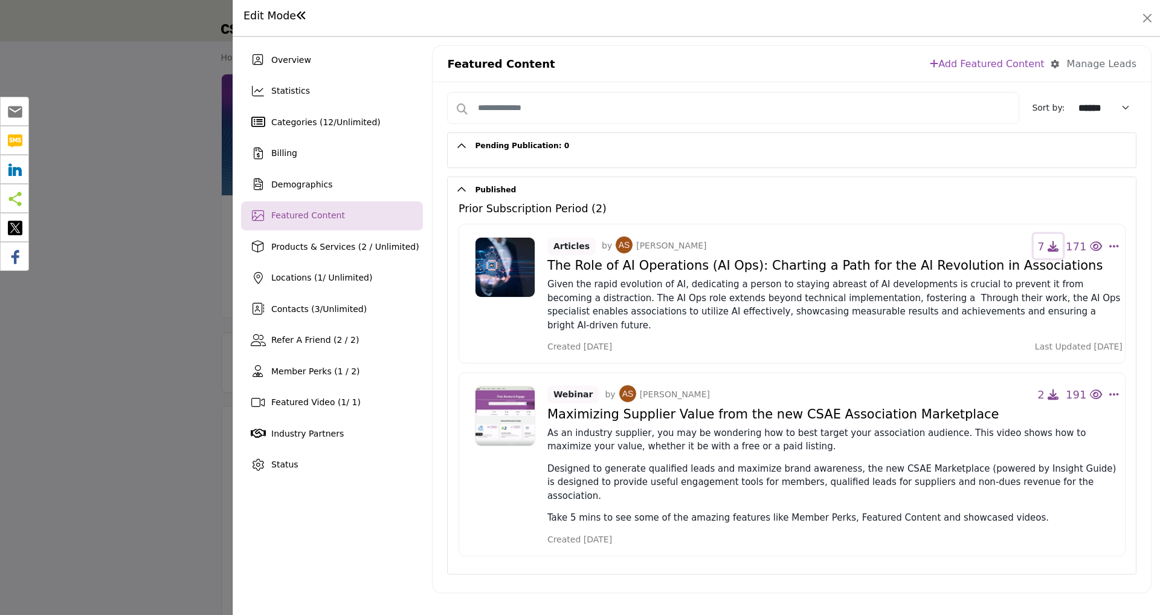
click at [1059, 247] on icon "button" at bounding box center [1053, 246] width 11 height 11
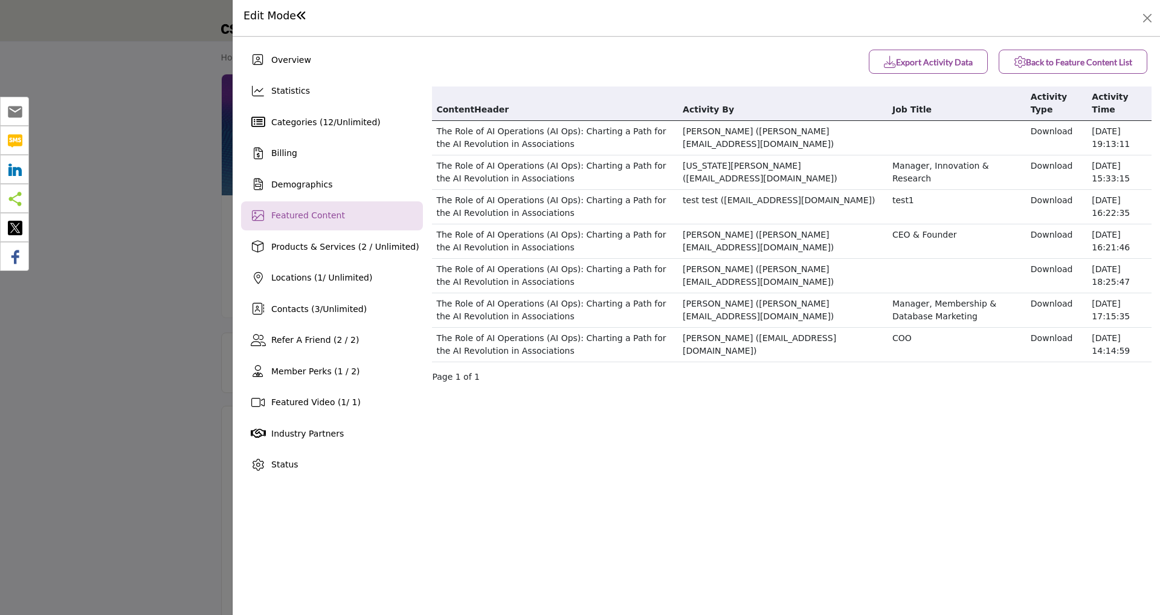
click at [951, 60] on b "Export Activity Data" at bounding box center [928, 62] width 89 height 12
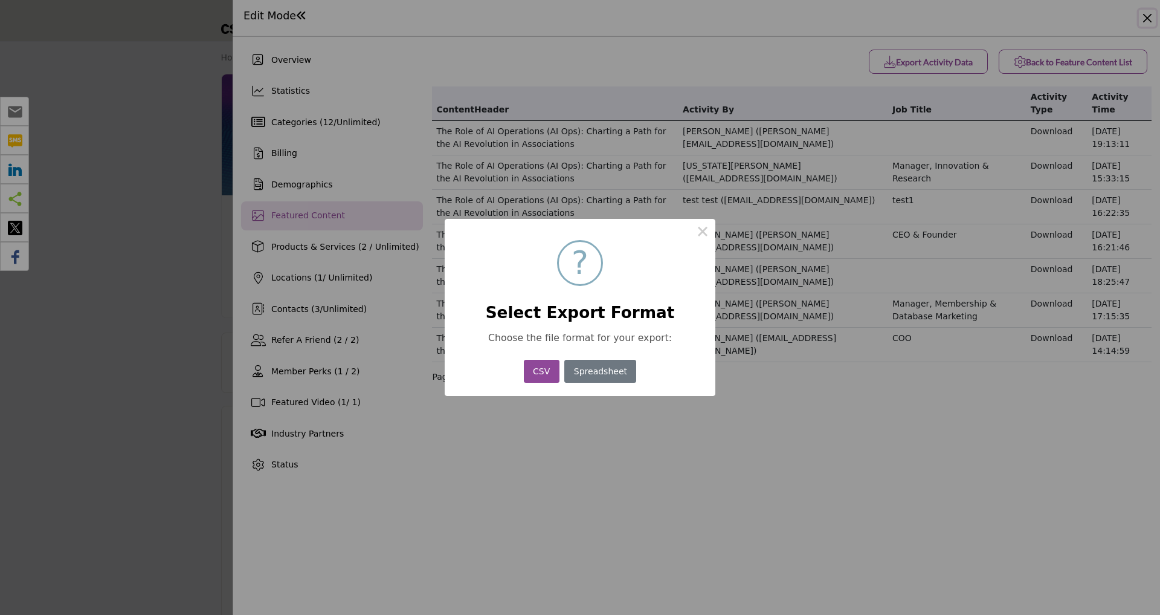
click at [542, 372] on button "CSV" at bounding box center [542, 372] width 36 height 24
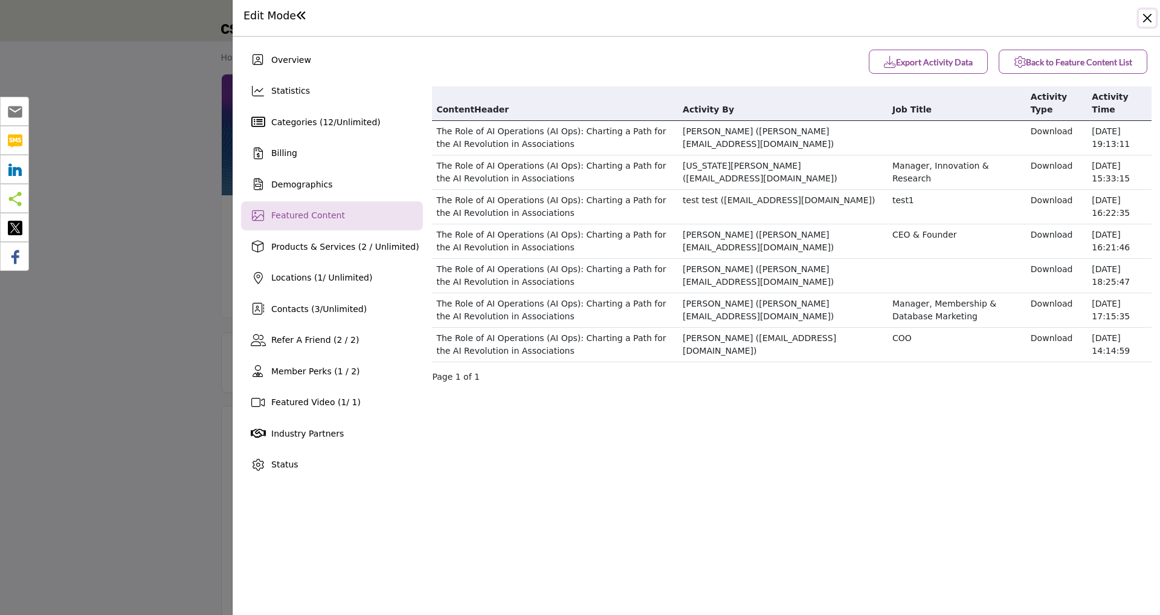
click at [1145, 21] on button "Close" at bounding box center [1147, 18] width 17 height 17
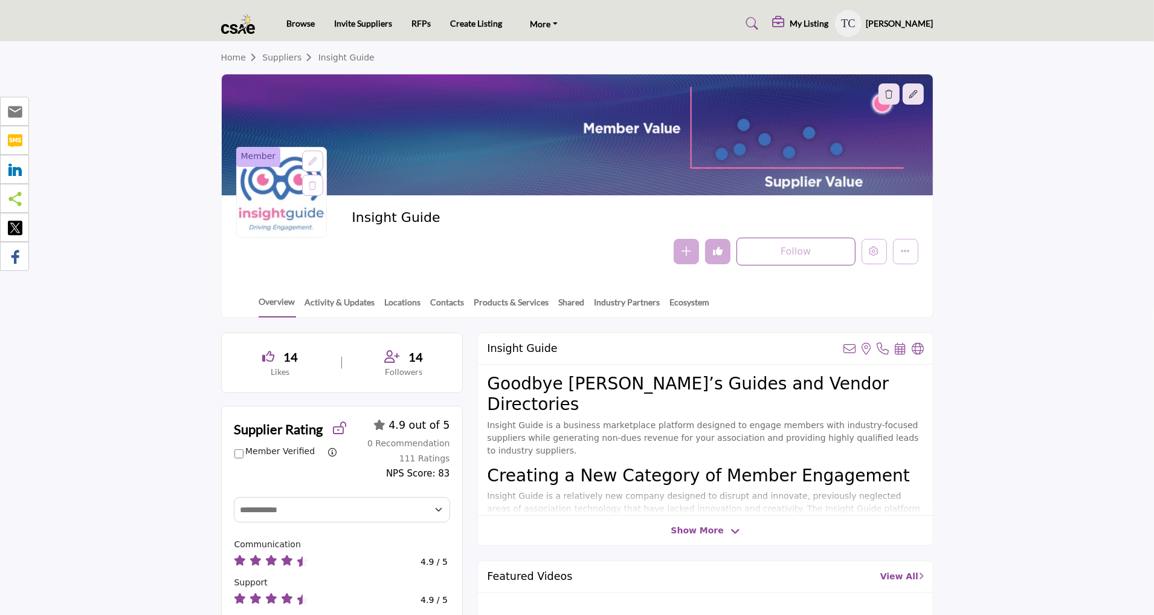
click at [862, 19] on profile-featured-9d57d186-dcdc-4fd1-8698-ebbedcf867ab "Show hide supplier dropdown" at bounding box center [848, 23] width 27 height 27
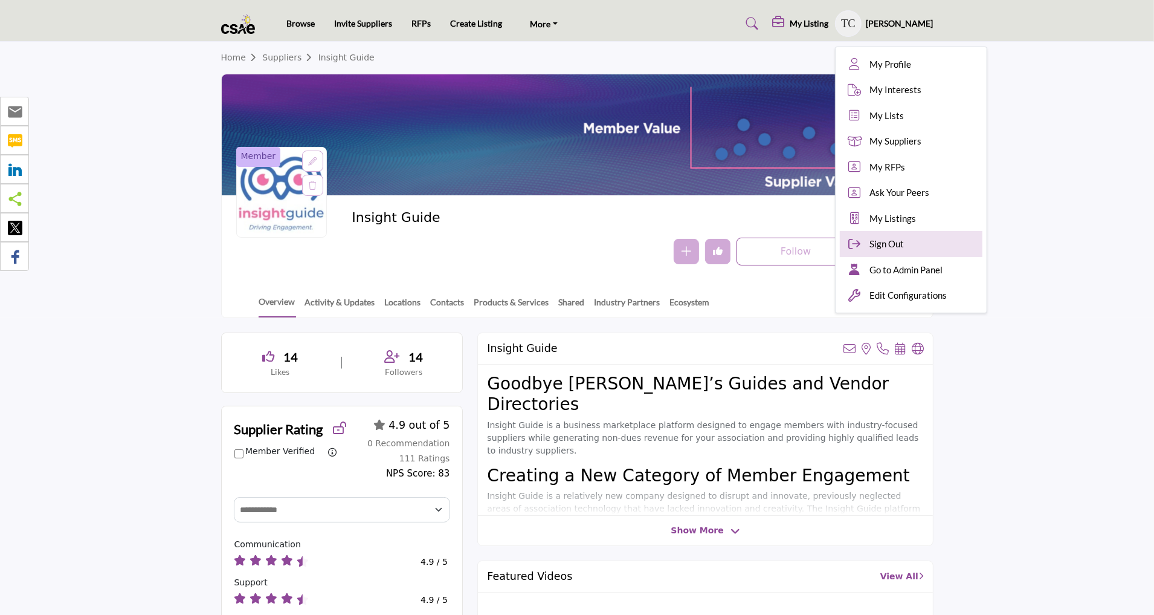
click at [879, 252] on div "Sign Out" at bounding box center [911, 244] width 143 height 26
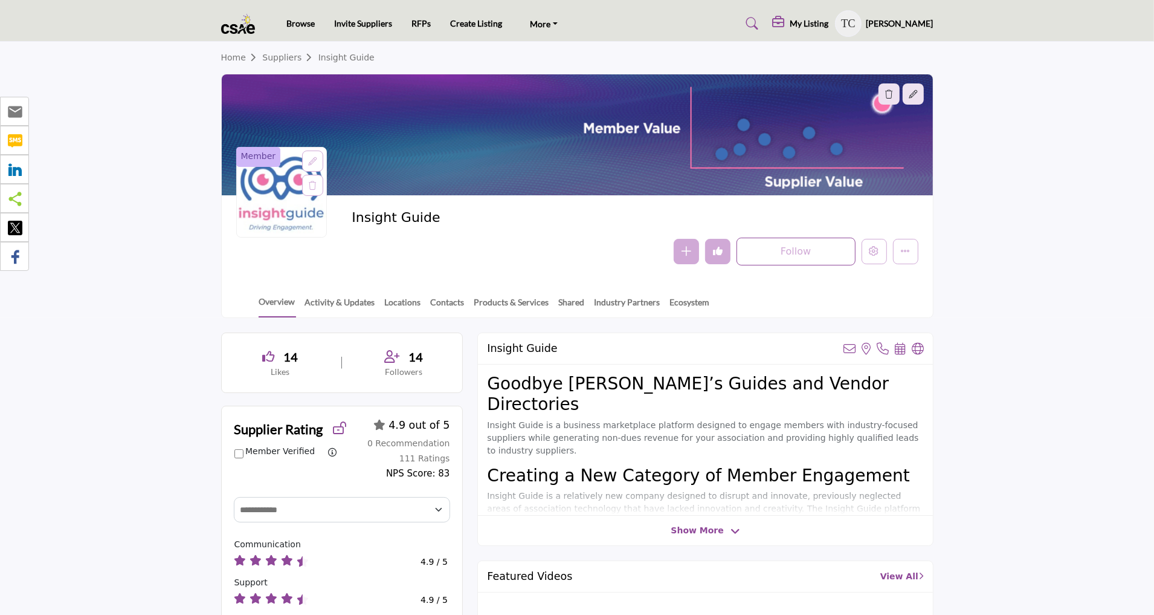
scroll to position [27, 0]
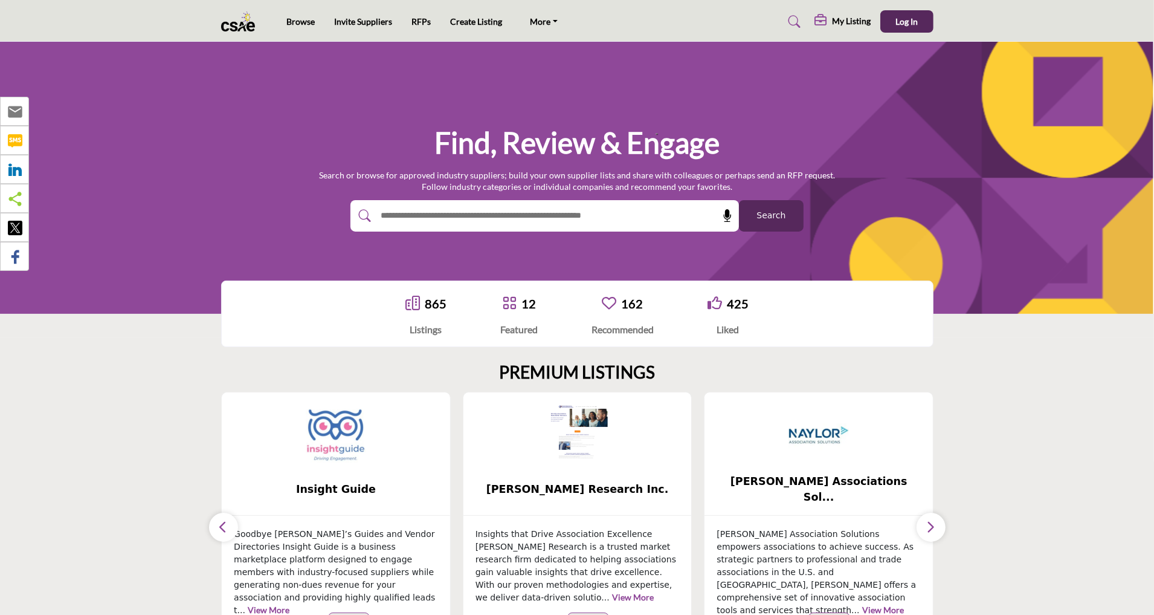
click at [337, 451] on img at bounding box center [336, 434] width 60 height 60
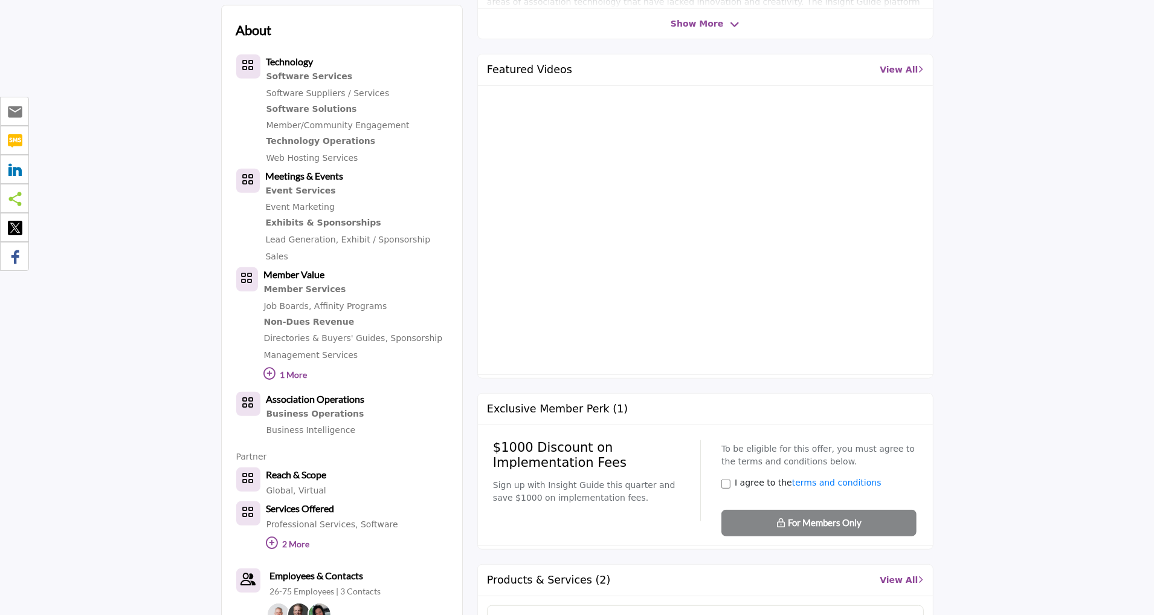
scroll to position [542, 0]
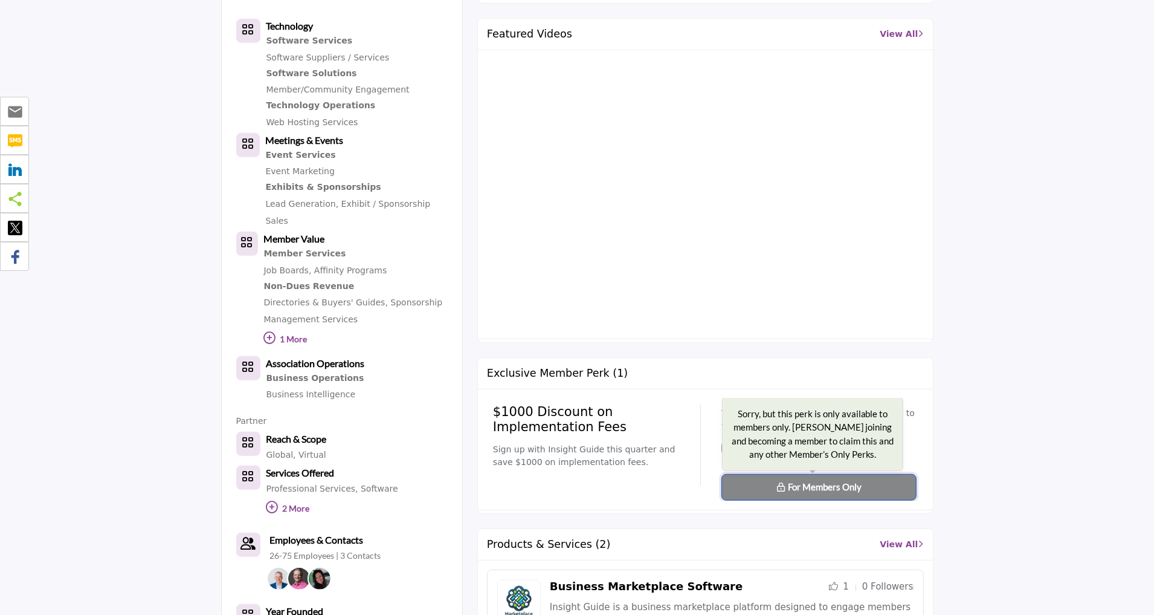
click at [815, 483] on span "For Members Only" at bounding box center [825, 486] width 74 height 11
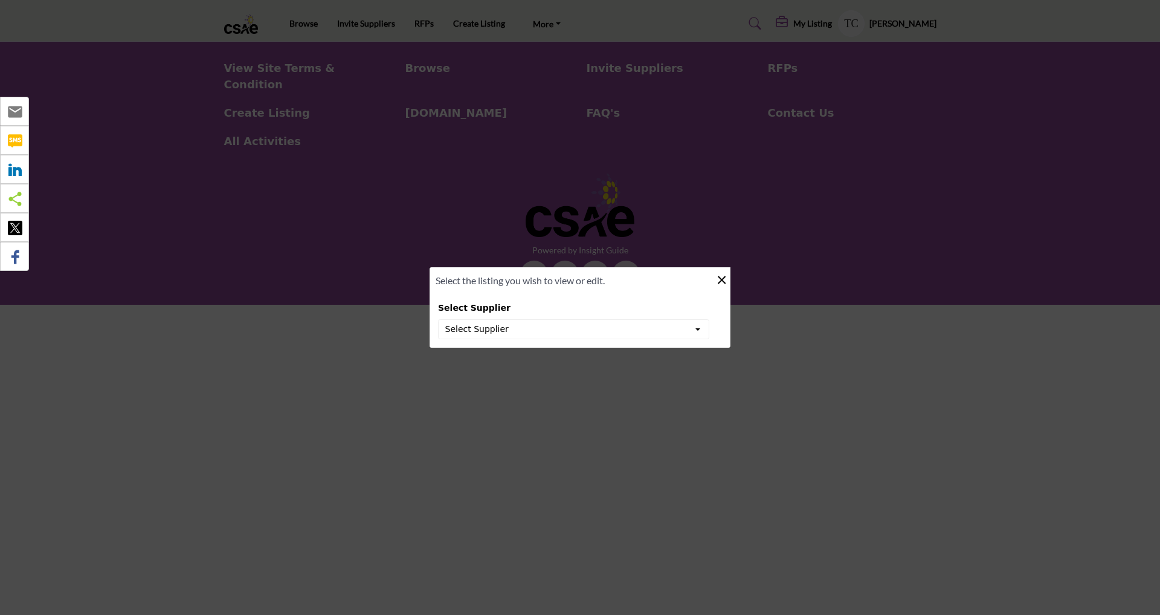
click at [702, 276] on button "×" at bounding box center [722, 278] width 18 height 23
